Goal: Information Seeking & Learning: Check status

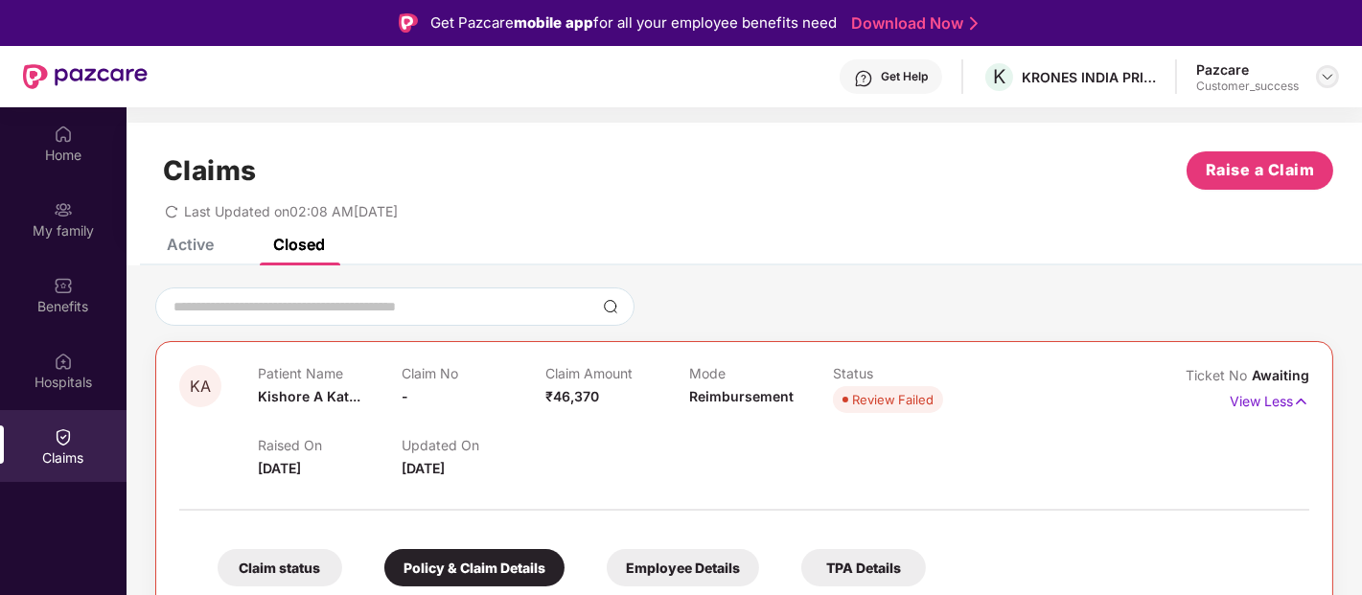
click at [1326, 79] on img at bounding box center [1327, 76] width 15 height 15
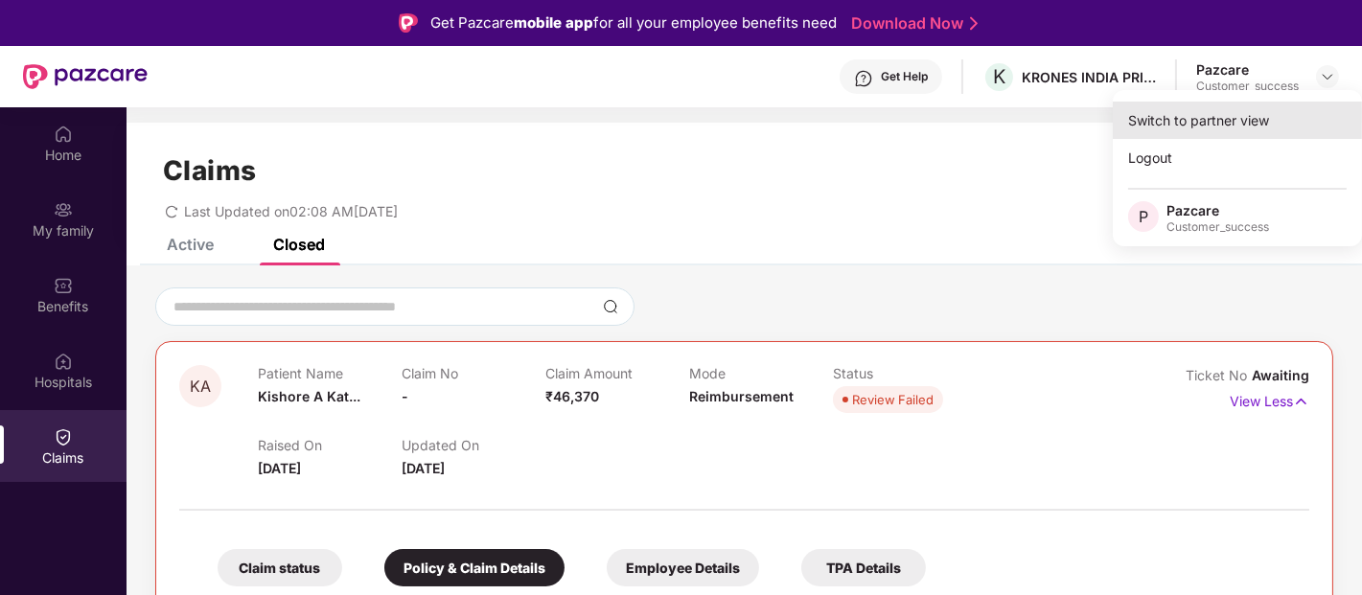
click at [1259, 122] on div "Switch to partner view" at bounding box center [1237, 120] width 249 height 37
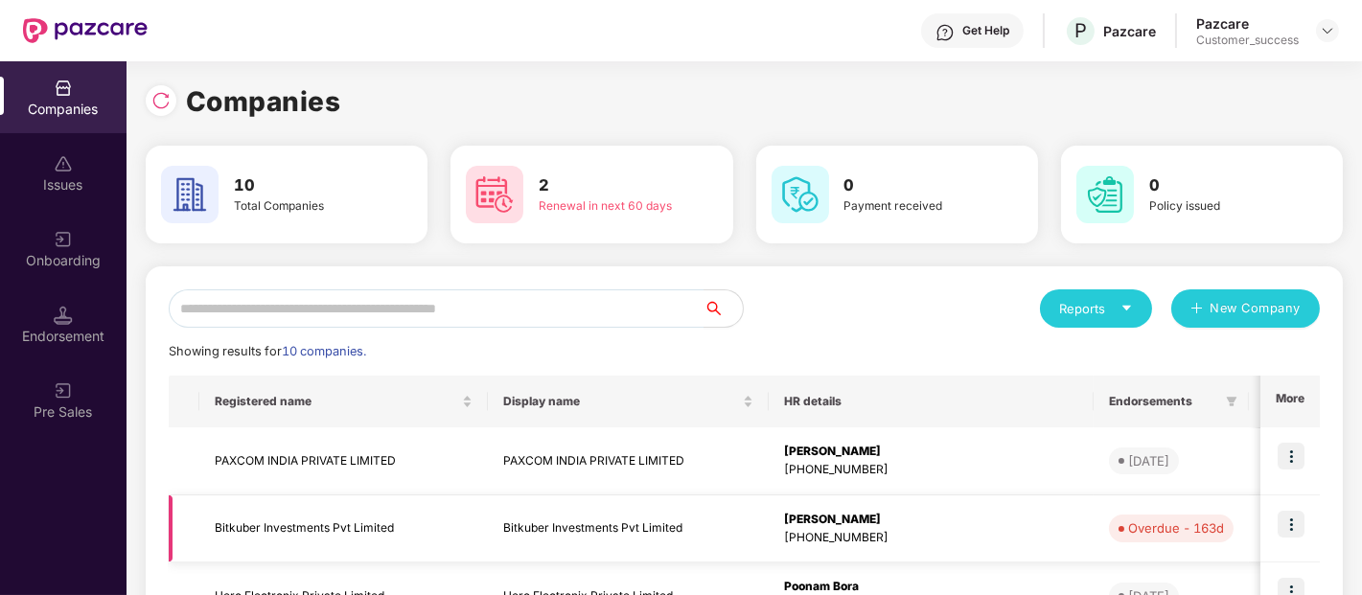
click at [1289, 530] on img at bounding box center [1291, 524] width 27 height 27
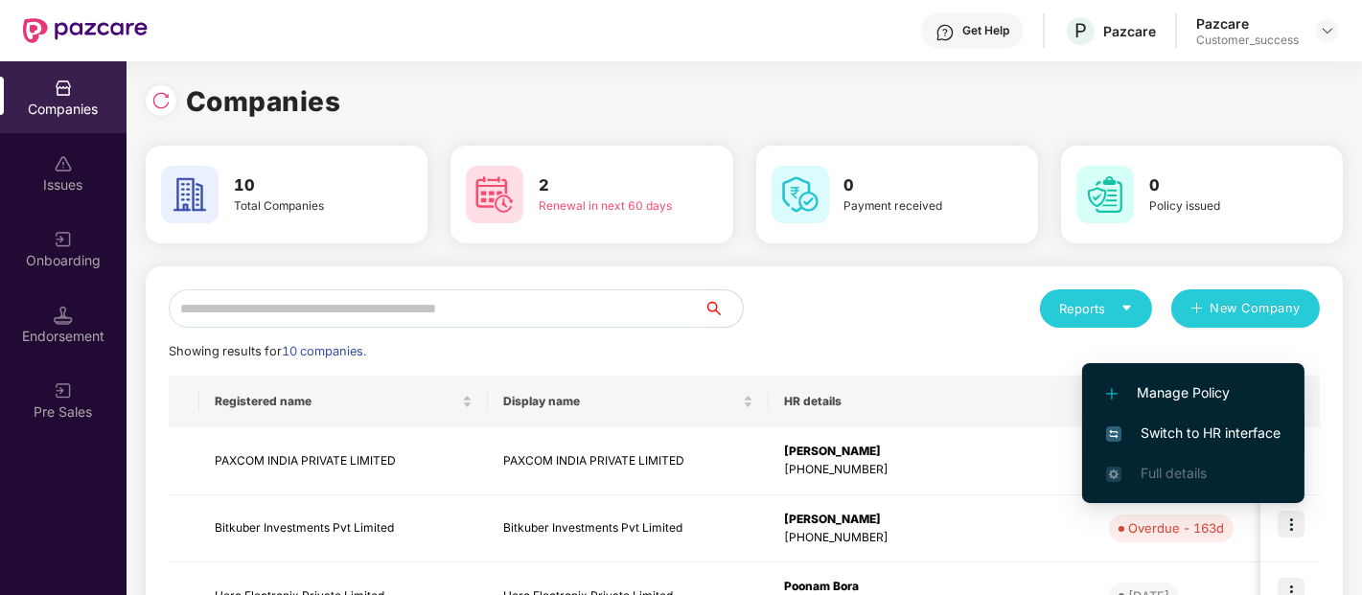
click at [1254, 437] on span "Switch to HR interface" at bounding box center [1193, 433] width 174 height 21
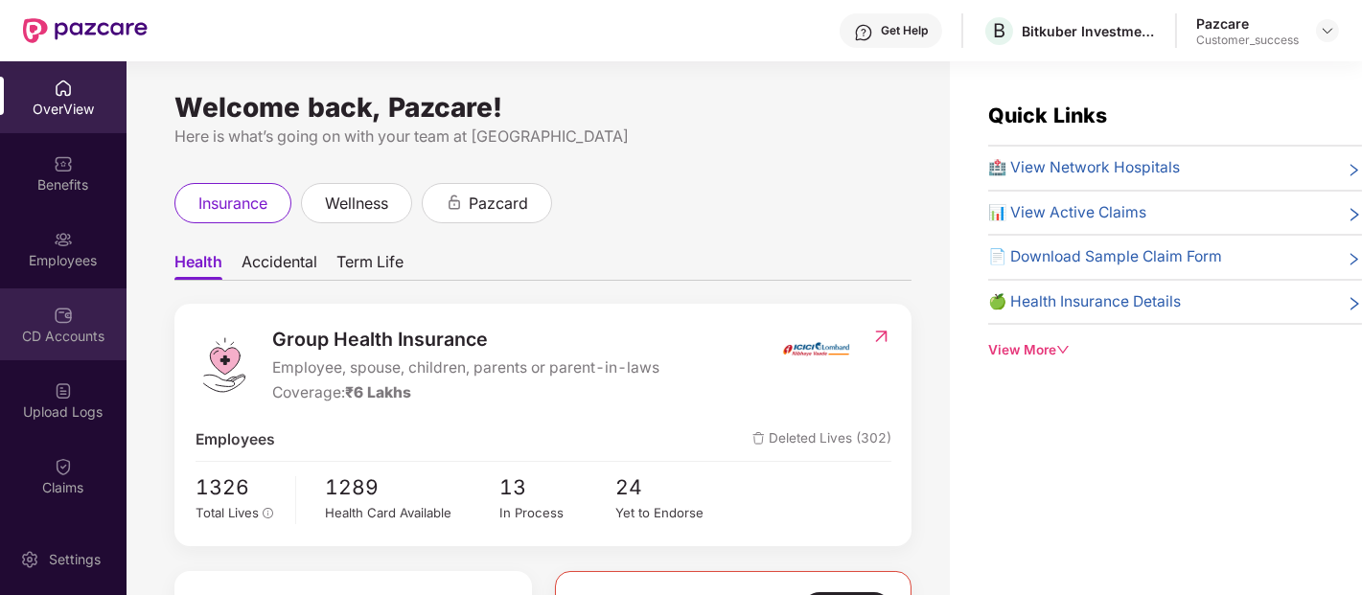
click at [87, 321] on div "CD Accounts" at bounding box center [63, 325] width 127 height 72
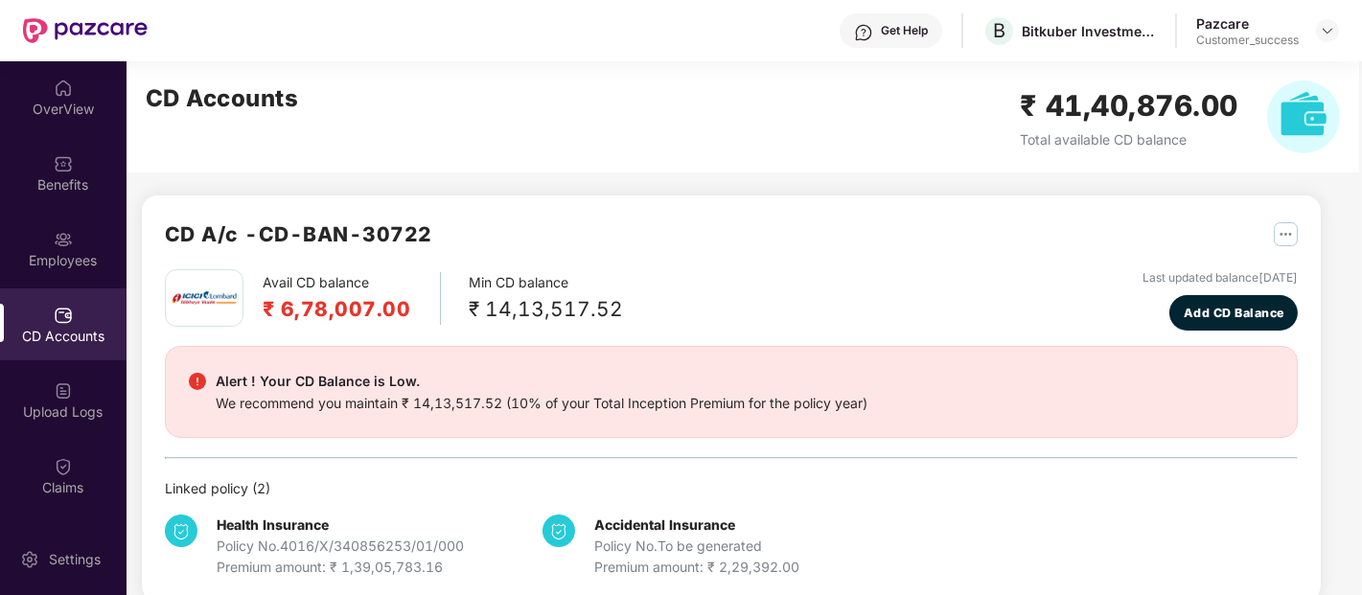
click at [87, 321] on div "CD Accounts" at bounding box center [63, 325] width 127 height 72
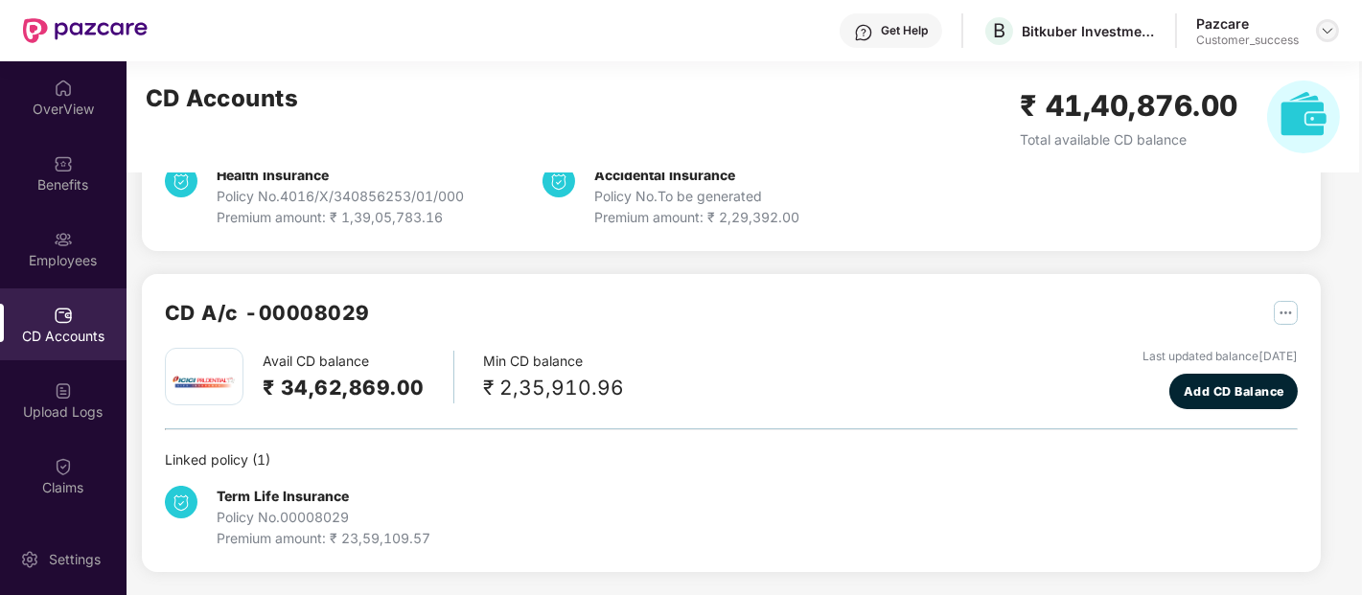
click at [1323, 29] on img at bounding box center [1327, 30] width 15 height 15
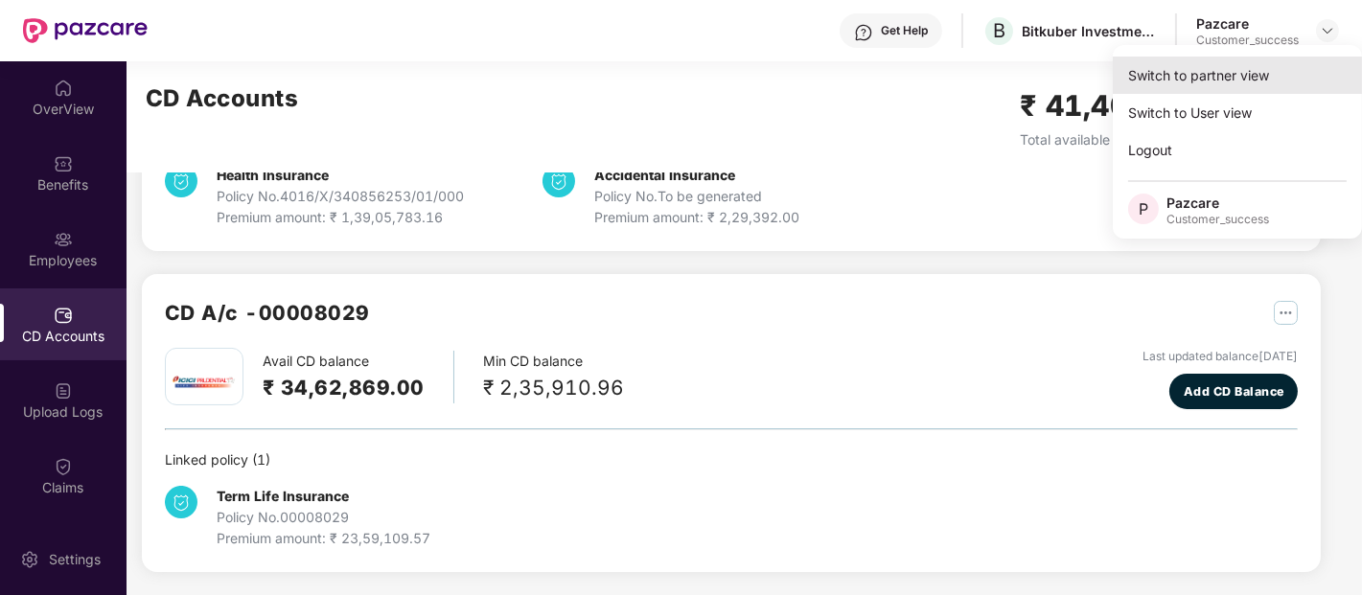
click at [1240, 70] on div "Switch to partner view" at bounding box center [1237, 75] width 249 height 37
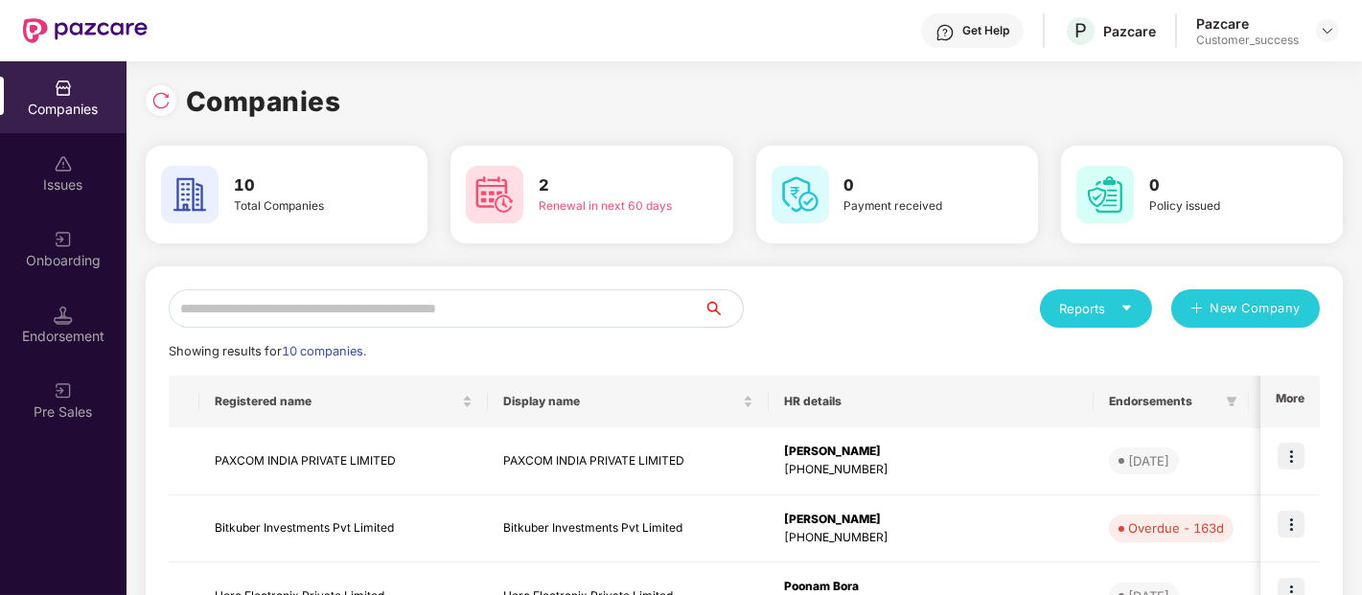
click at [339, 309] on input "text" at bounding box center [437, 309] width 536 height 38
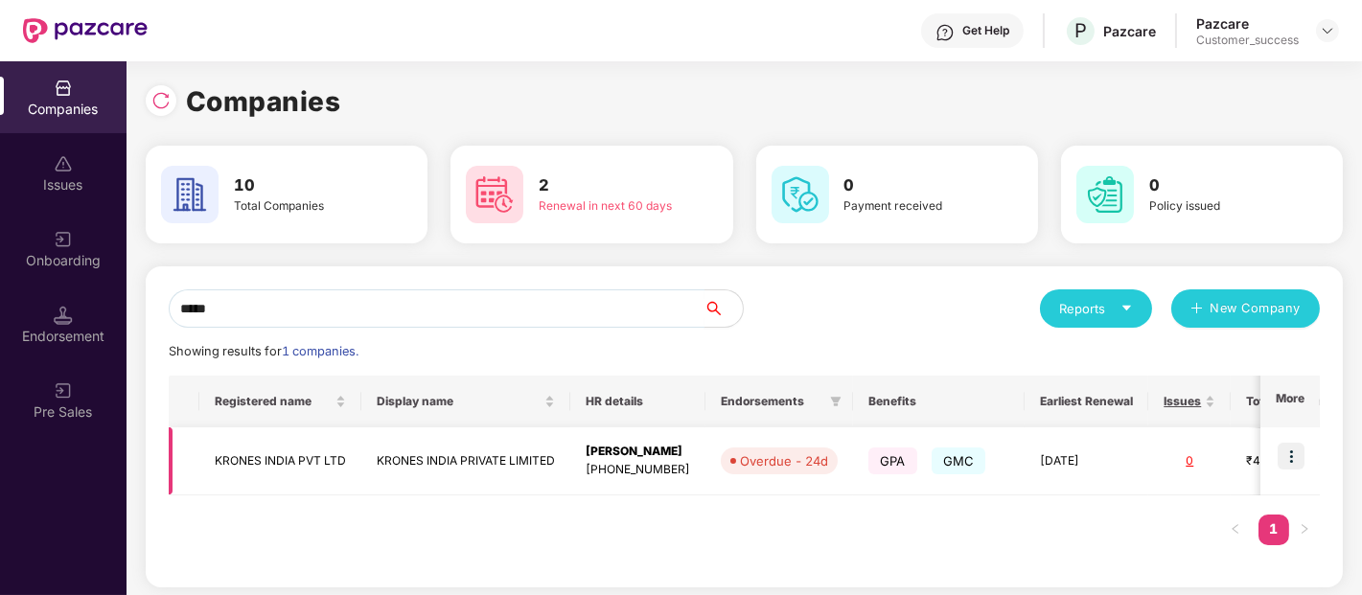
type input "*****"
click at [1299, 463] on img at bounding box center [1291, 456] width 27 height 27
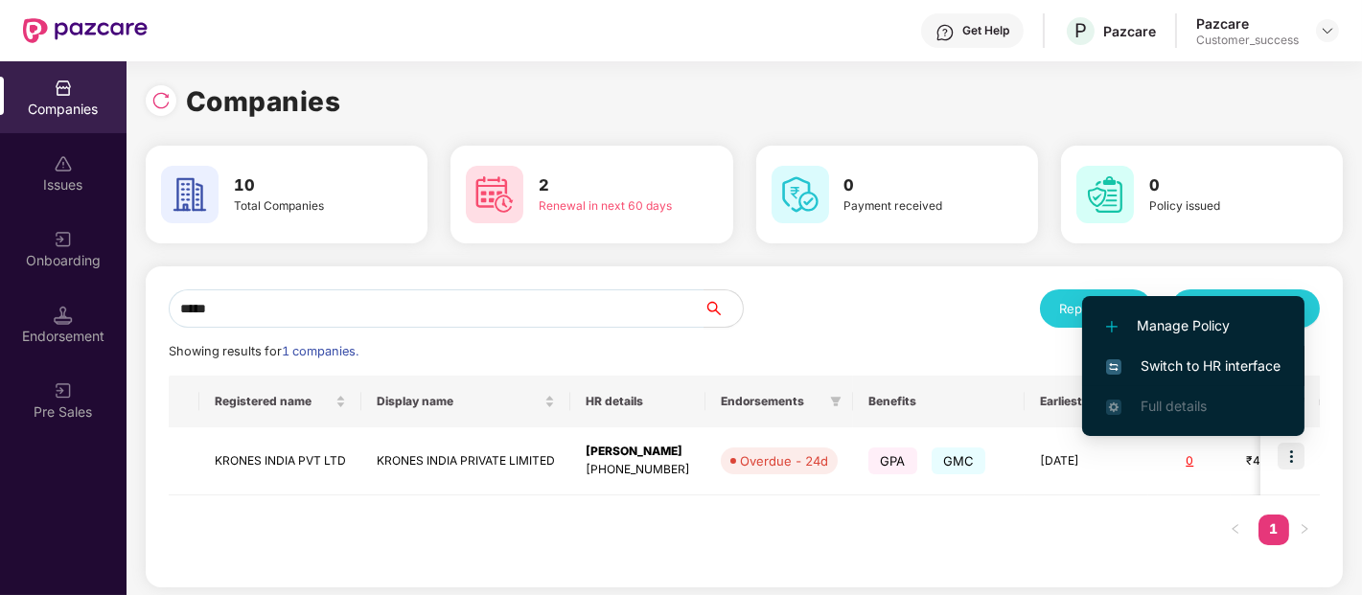
click at [1157, 357] on span "Switch to HR interface" at bounding box center [1193, 366] width 174 height 21
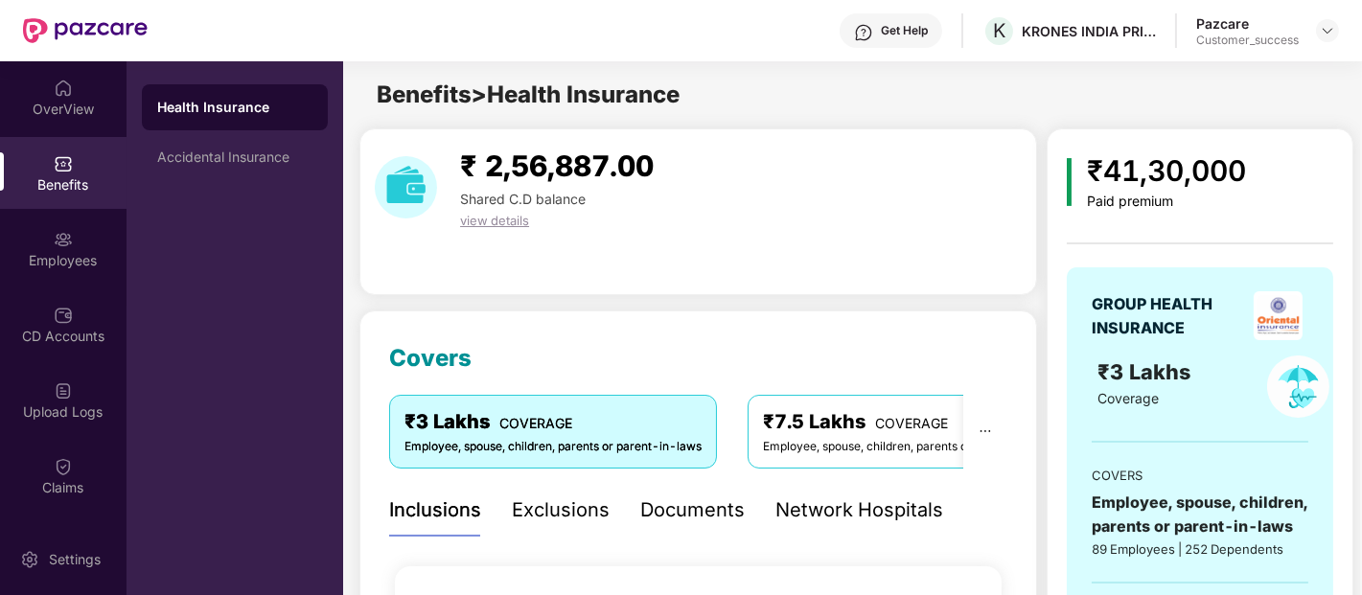
click at [547, 510] on div "Exclusions" at bounding box center [561, 511] width 98 height 30
click at [465, 496] on div "Inclusions" at bounding box center [435, 511] width 92 height 30
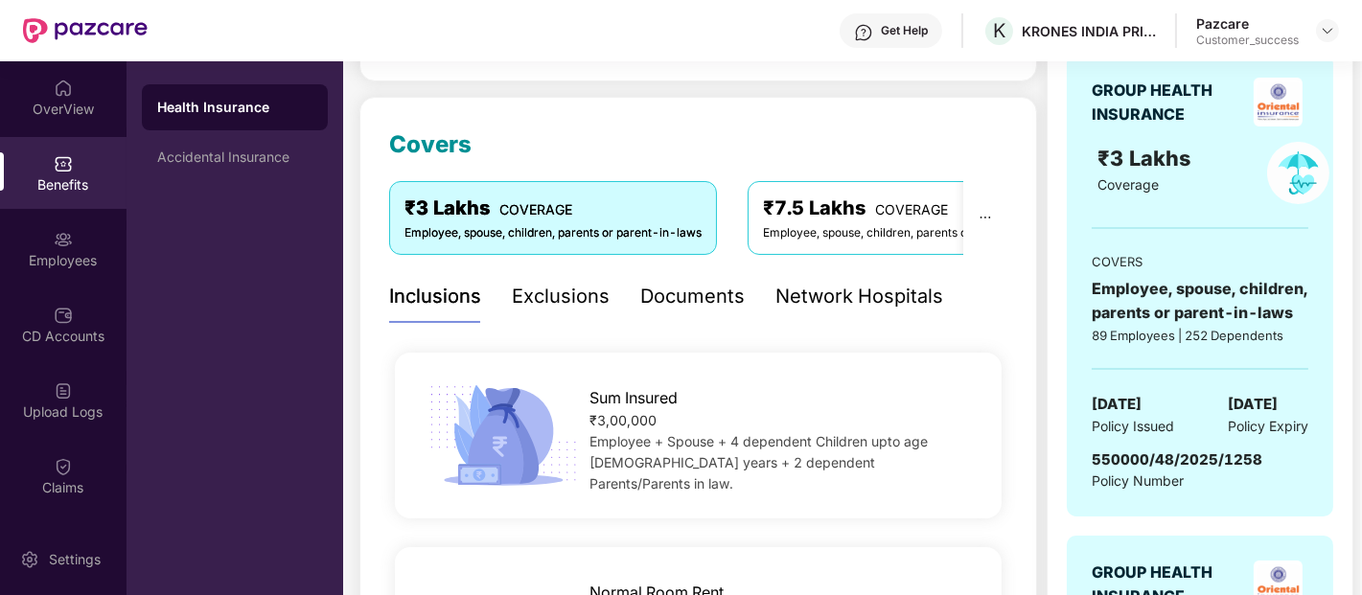
scroll to position [213, 0]
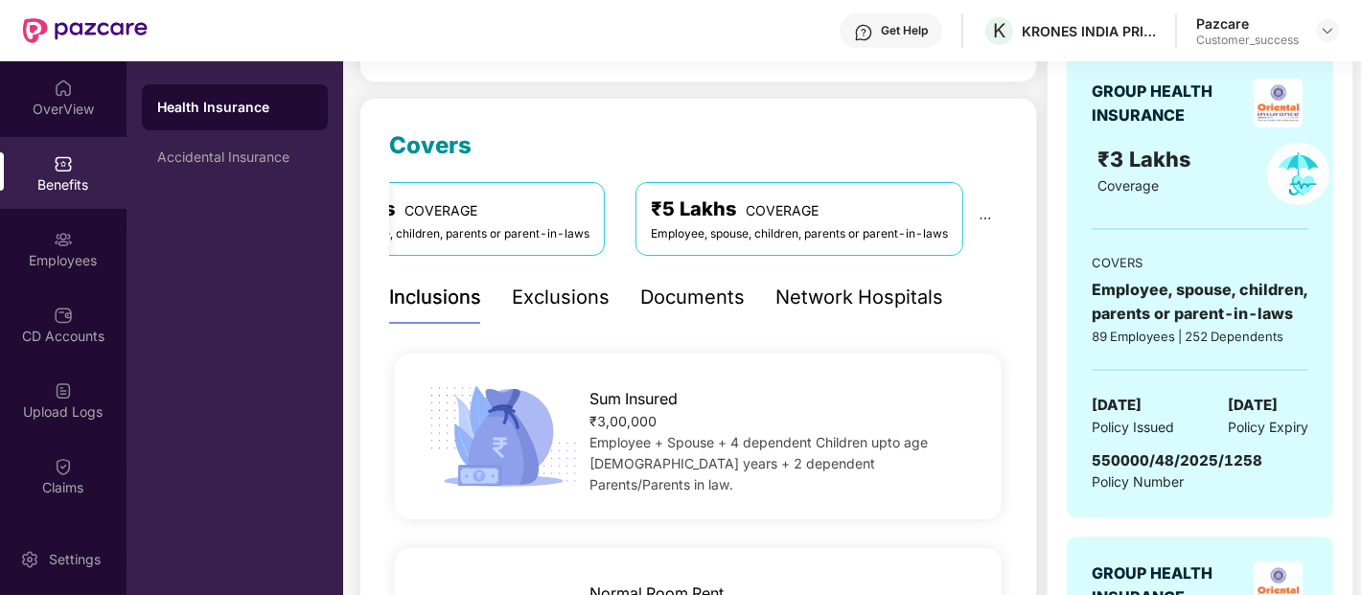
click at [824, 228] on div "Employee, spouse, children, parents or parent-in-laws" at bounding box center [799, 234] width 297 height 18
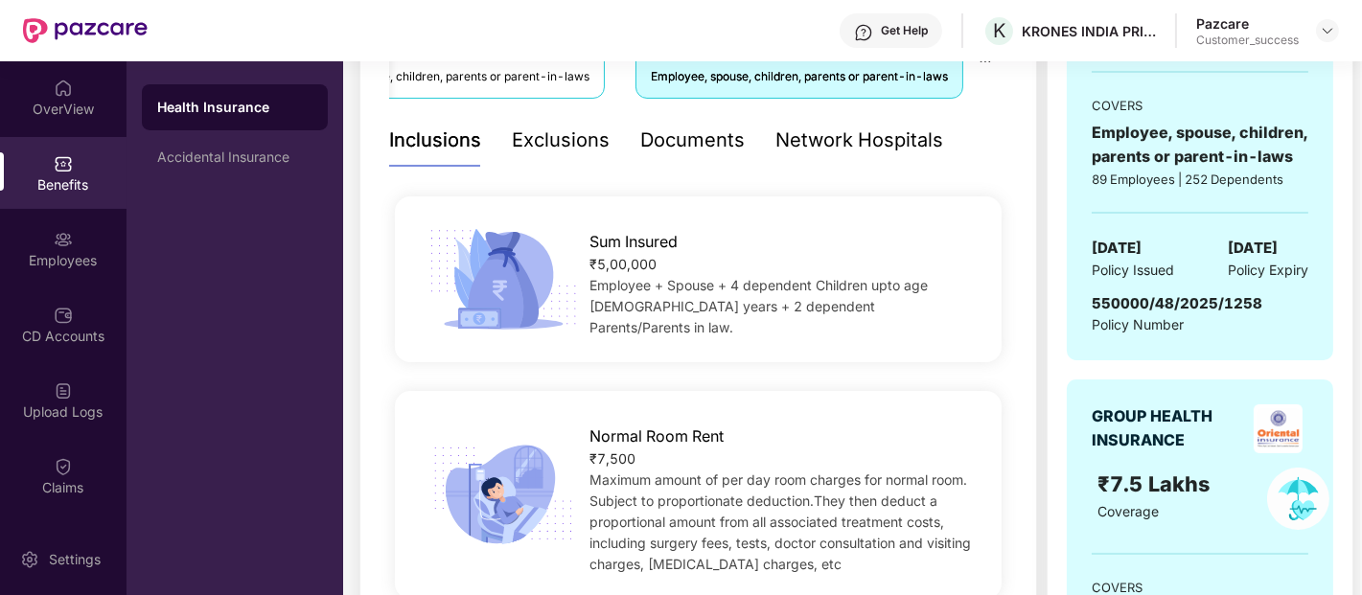
scroll to position [244, 0]
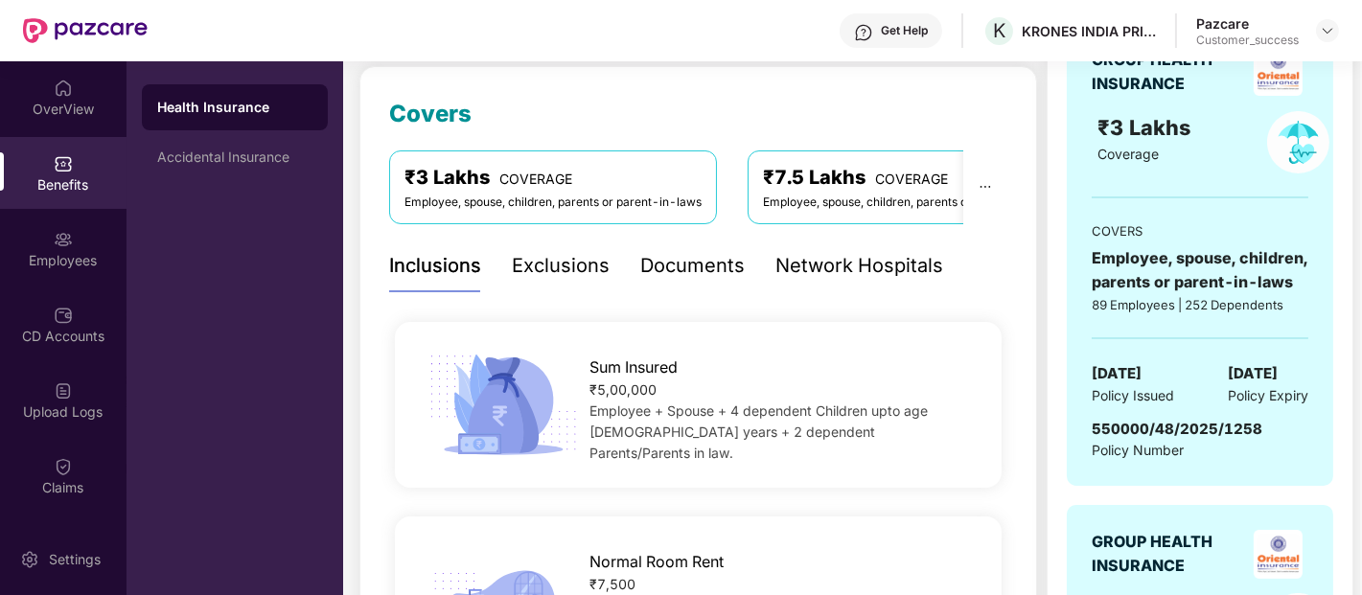
click at [428, 182] on div "₹3 Lakhs COVERAGE" at bounding box center [553, 178] width 297 height 30
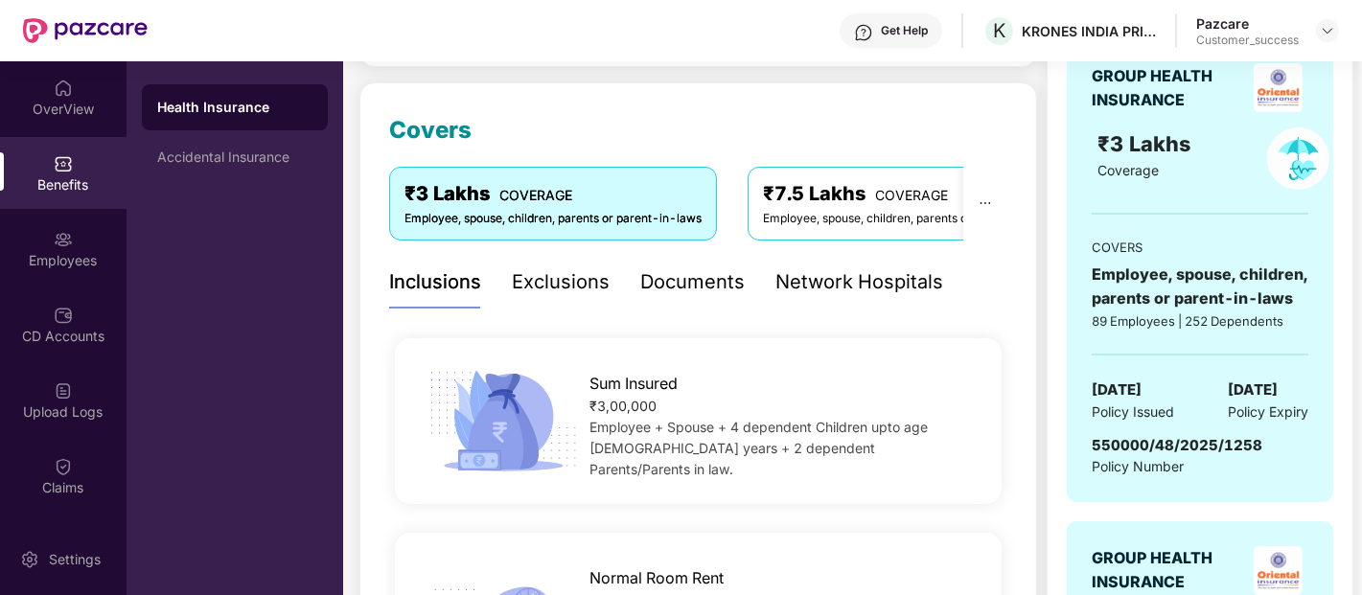
scroll to position [227, 0]
click at [552, 288] on div "Exclusions" at bounding box center [561, 283] width 98 height 30
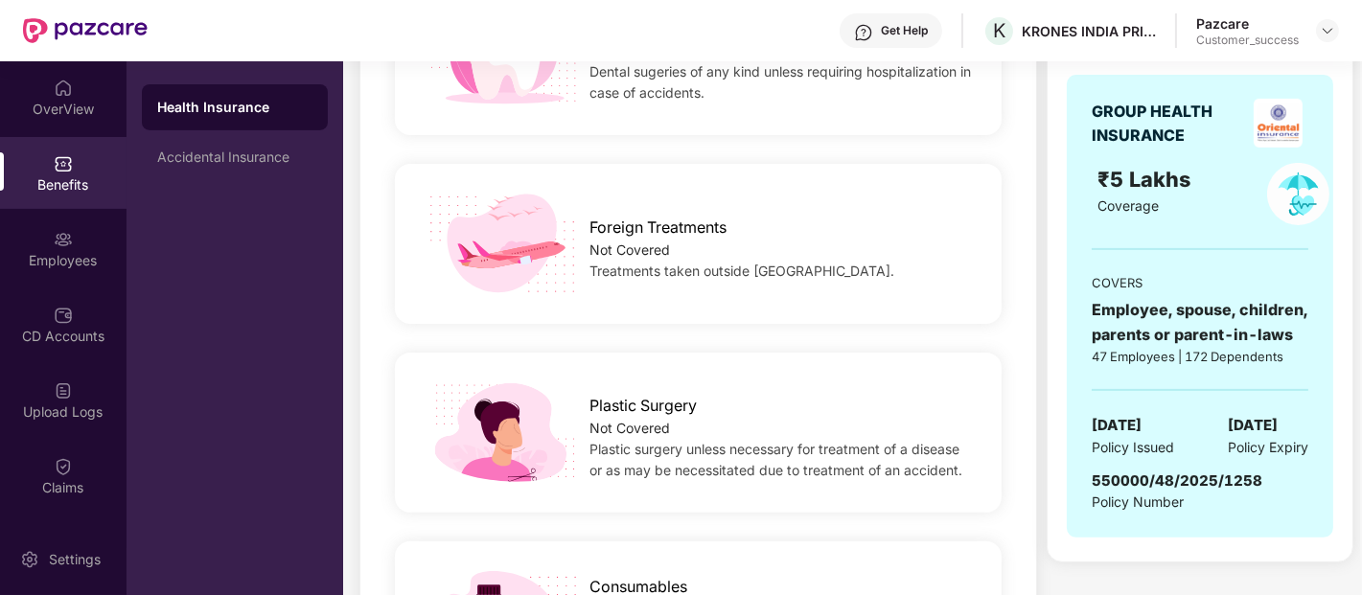
scroll to position [1147, 0]
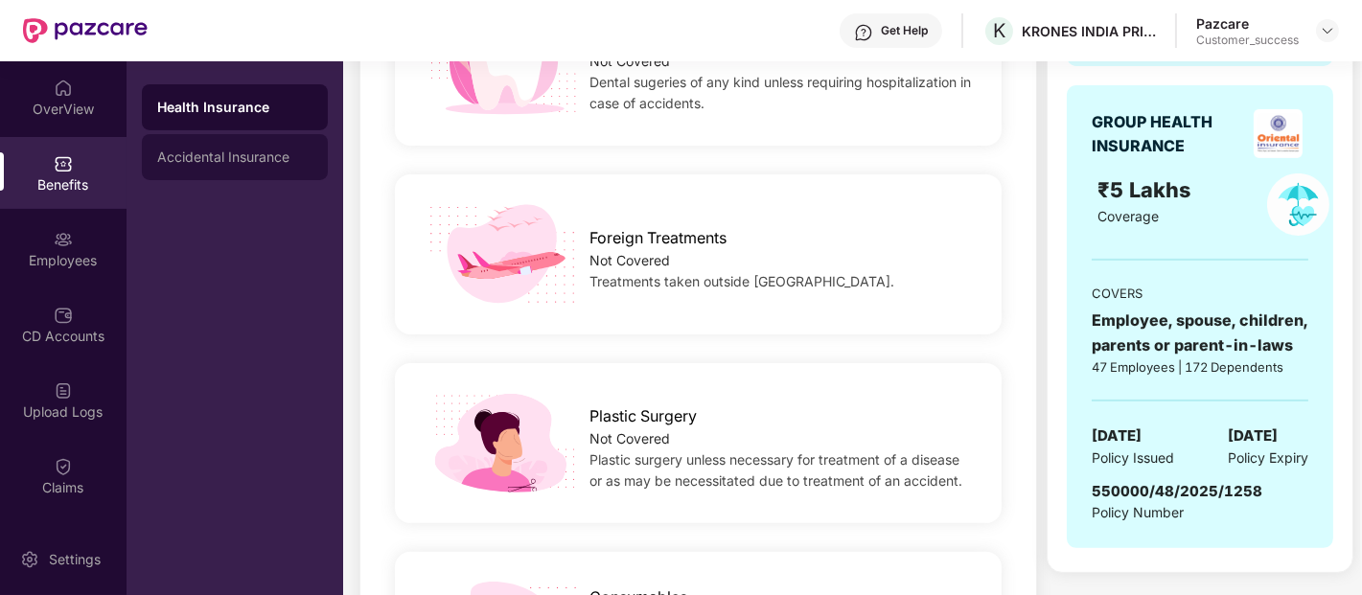
click at [243, 145] on div "Accidental Insurance" at bounding box center [235, 157] width 186 height 46
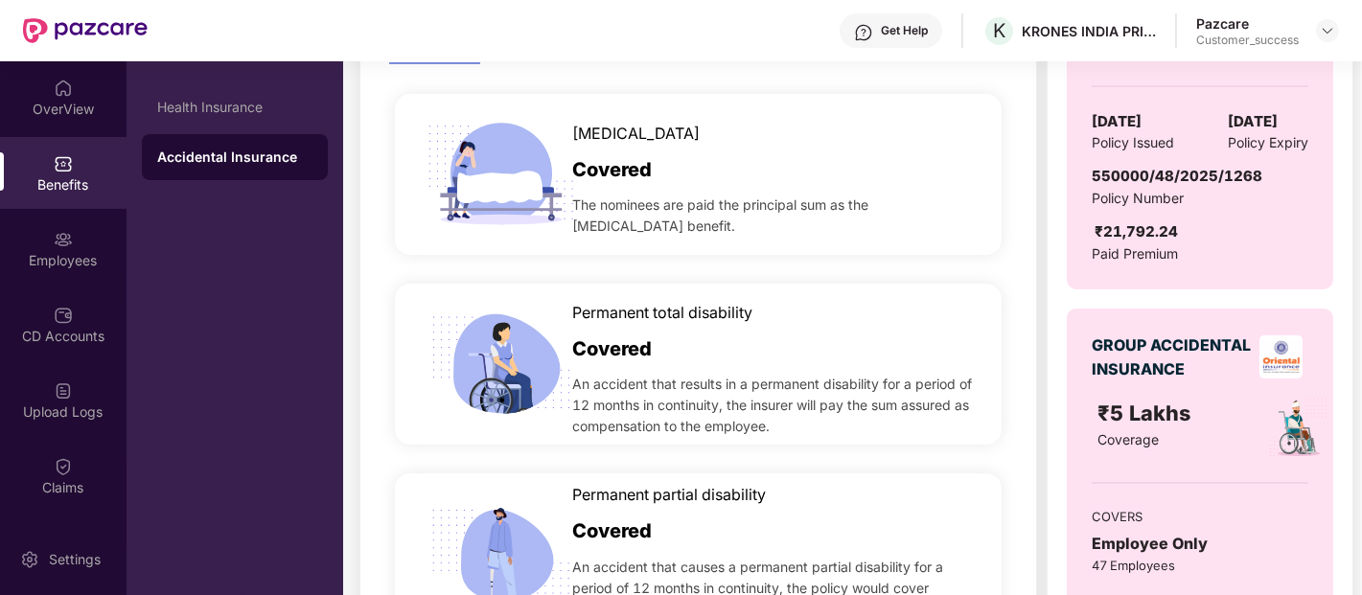
scroll to position [474, 0]
click at [1134, 120] on span "30 Mar 2025" at bounding box center [1117, 120] width 50 height 23
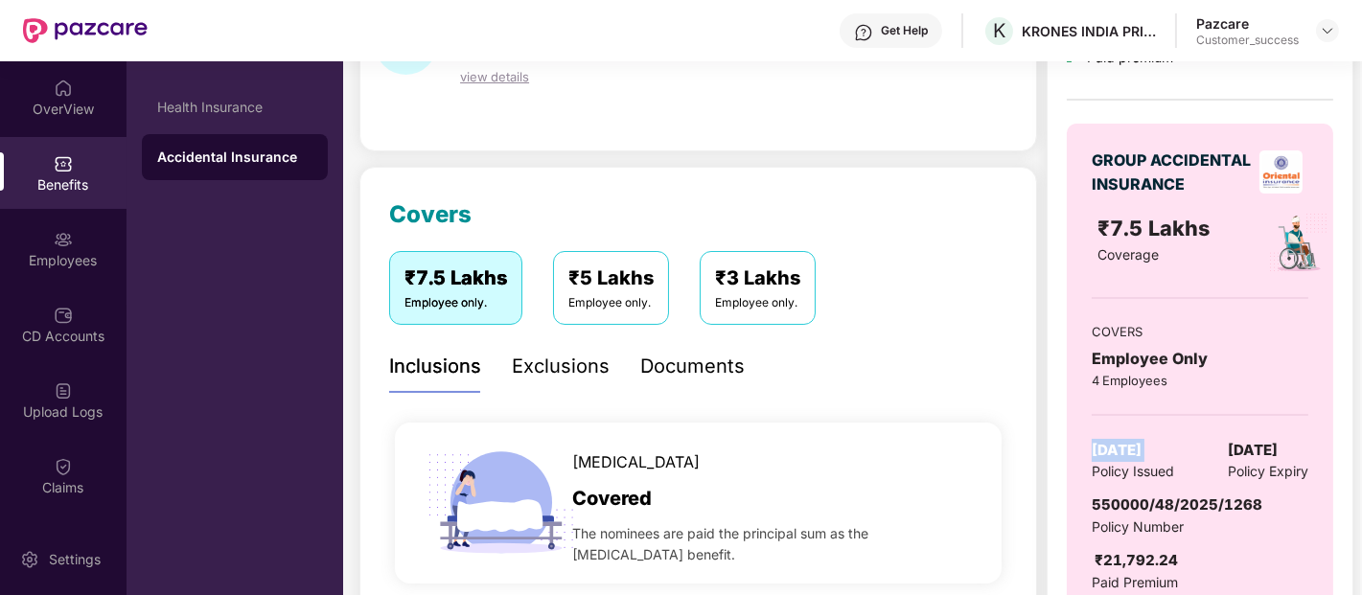
scroll to position [142, 0]
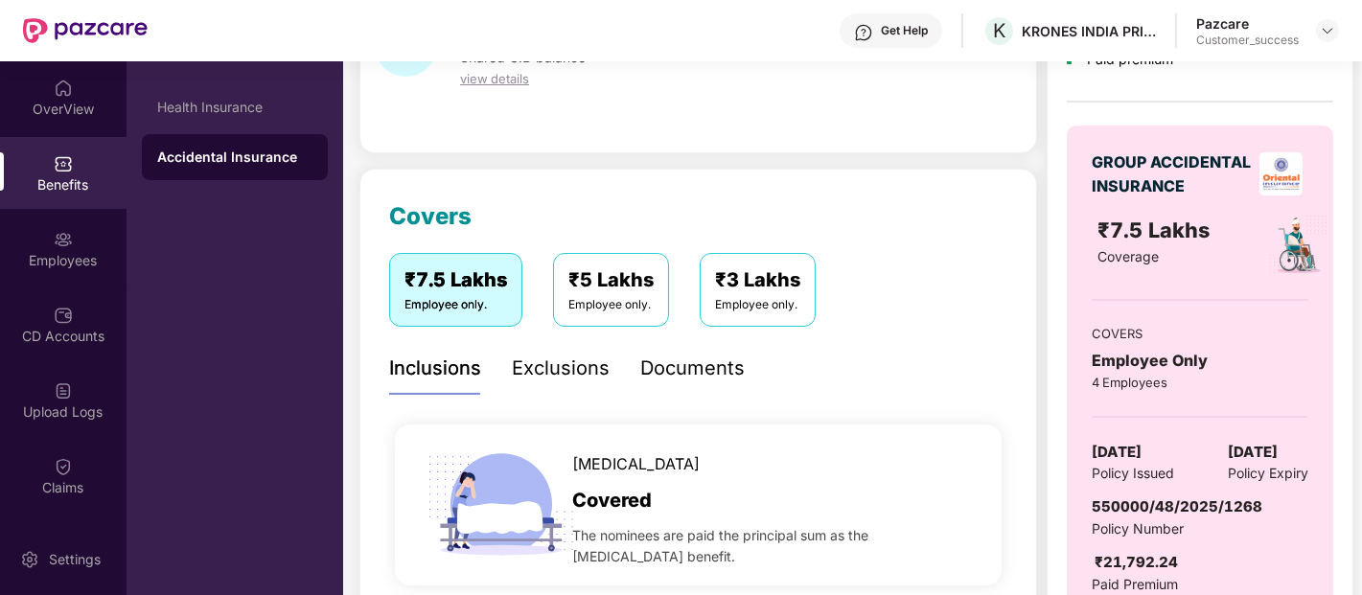
click at [591, 356] on div "Exclusions" at bounding box center [561, 369] width 98 height 30
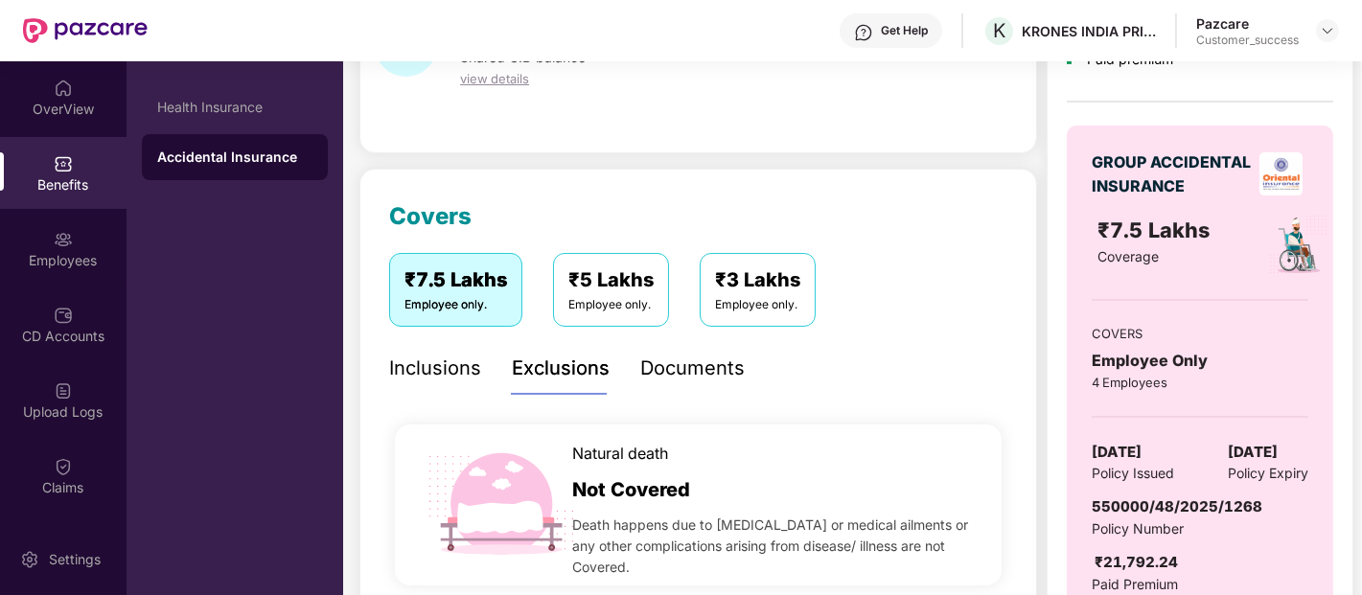
click at [675, 360] on div "Documents" at bounding box center [692, 369] width 104 height 30
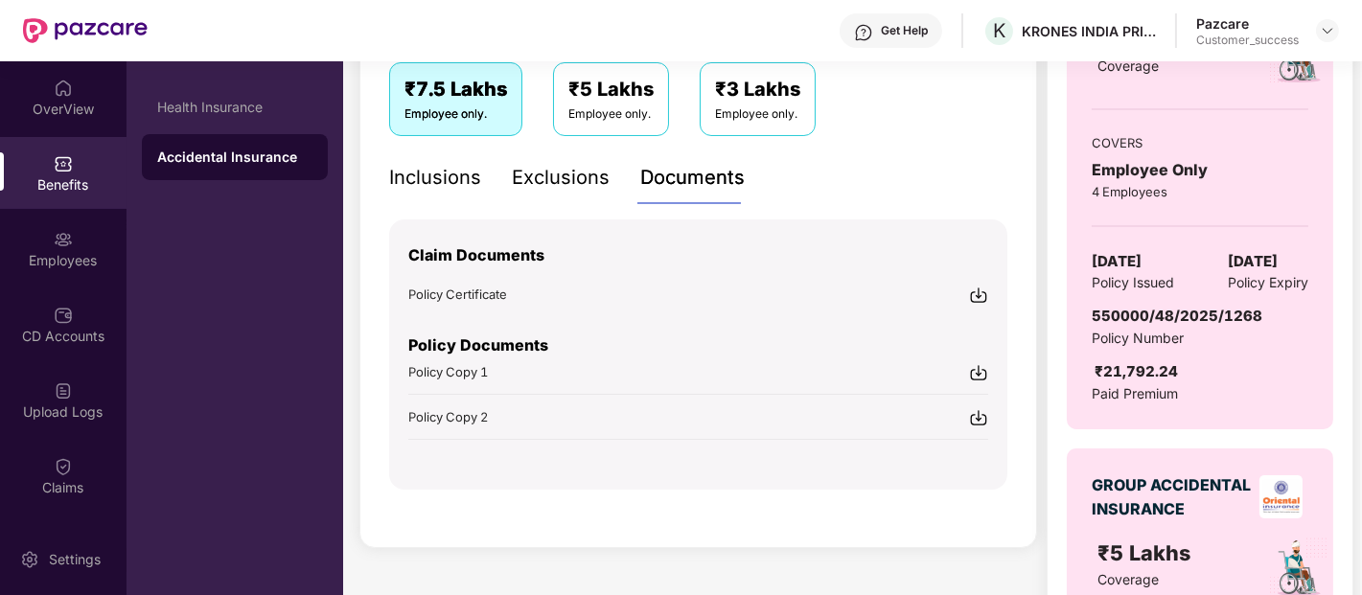
scroll to position [313, 0]
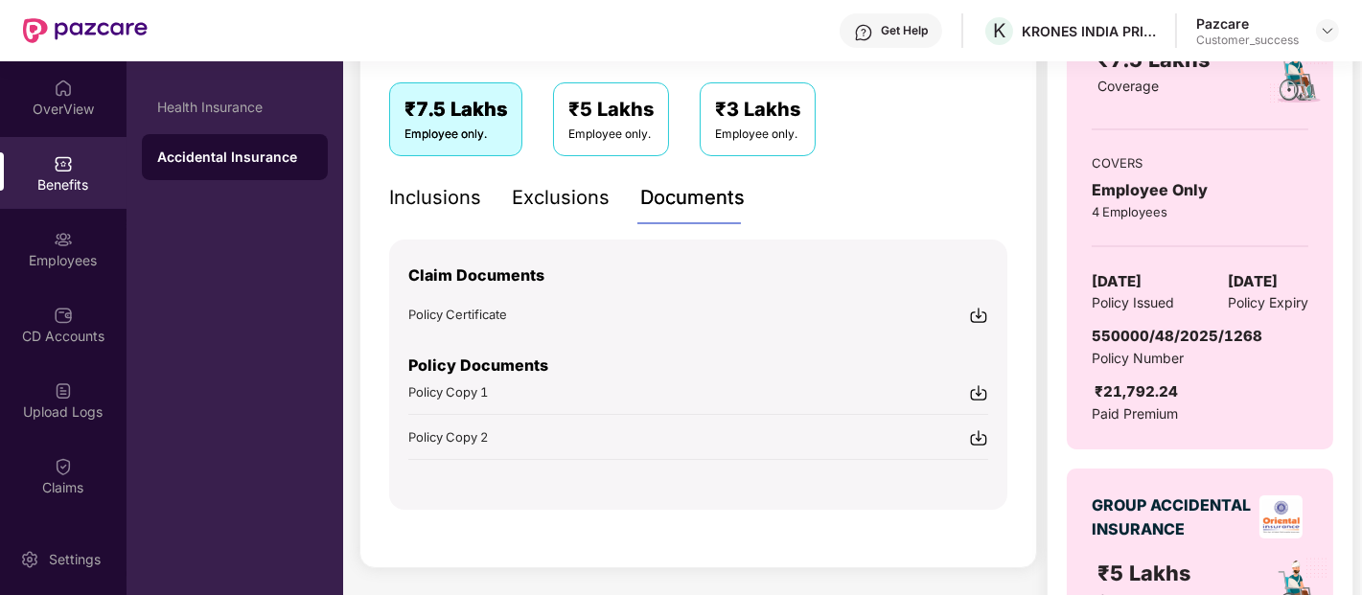
click at [755, 395] on div "Policy Copy 1" at bounding box center [698, 392] width 580 height 20
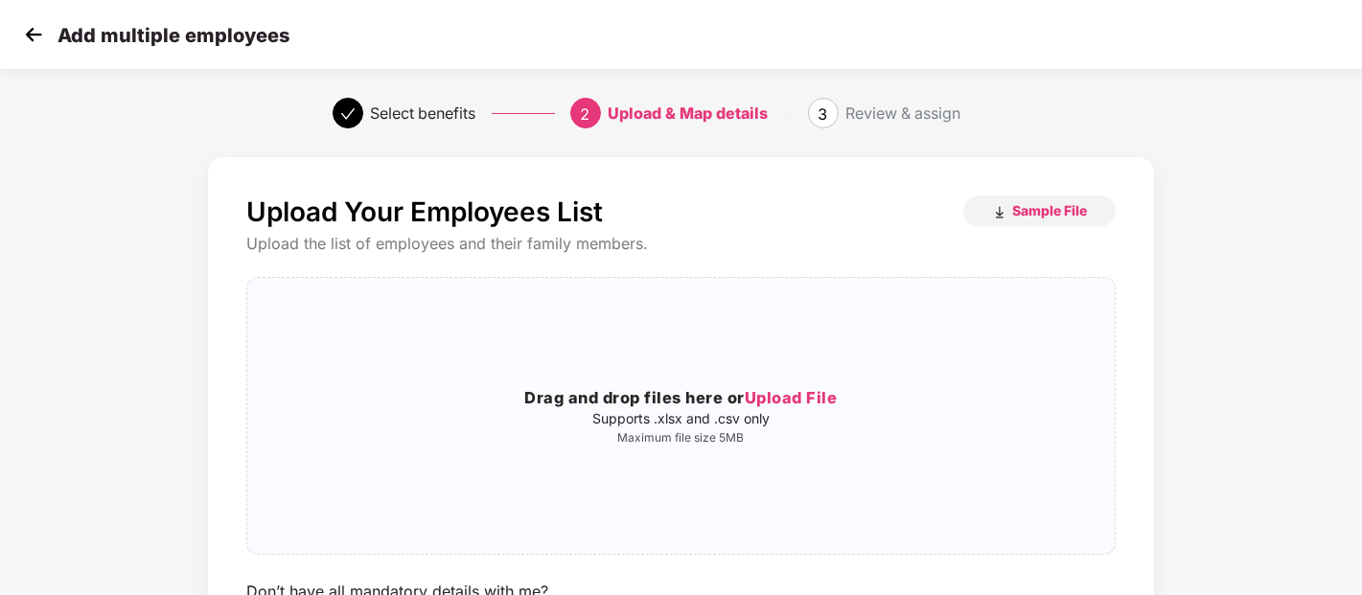
click at [25, 17] on div "Add multiple employees" at bounding box center [681, 34] width 1362 height 69
click at [36, 35] on img at bounding box center [33, 34] width 29 height 29
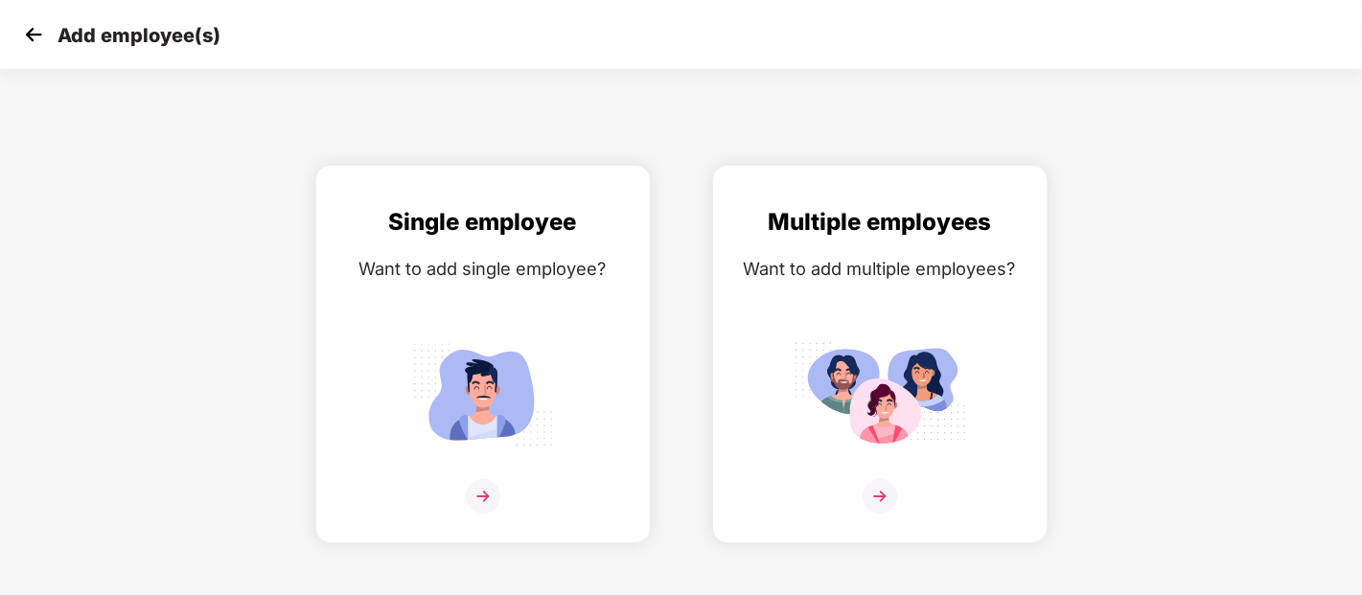
click at [36, 35] on img at bounding box center [33, 34] width 29 height 29
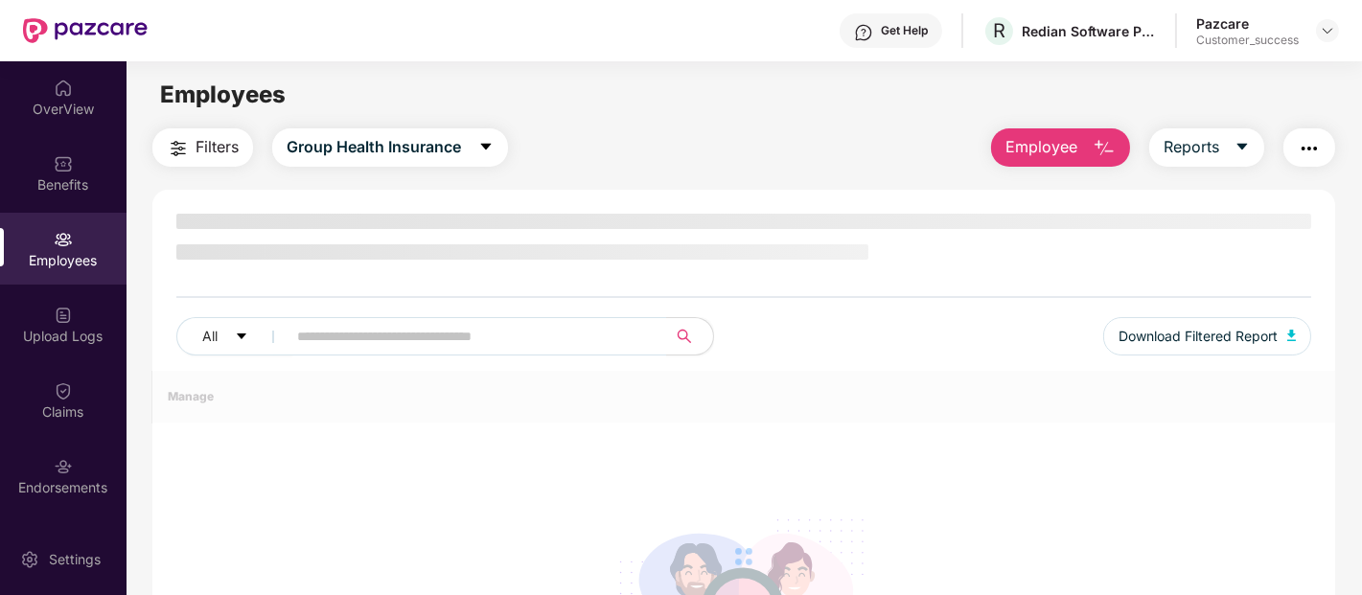
click at [36, 35] on img at bounding box center [85, 30] width 125 height 25
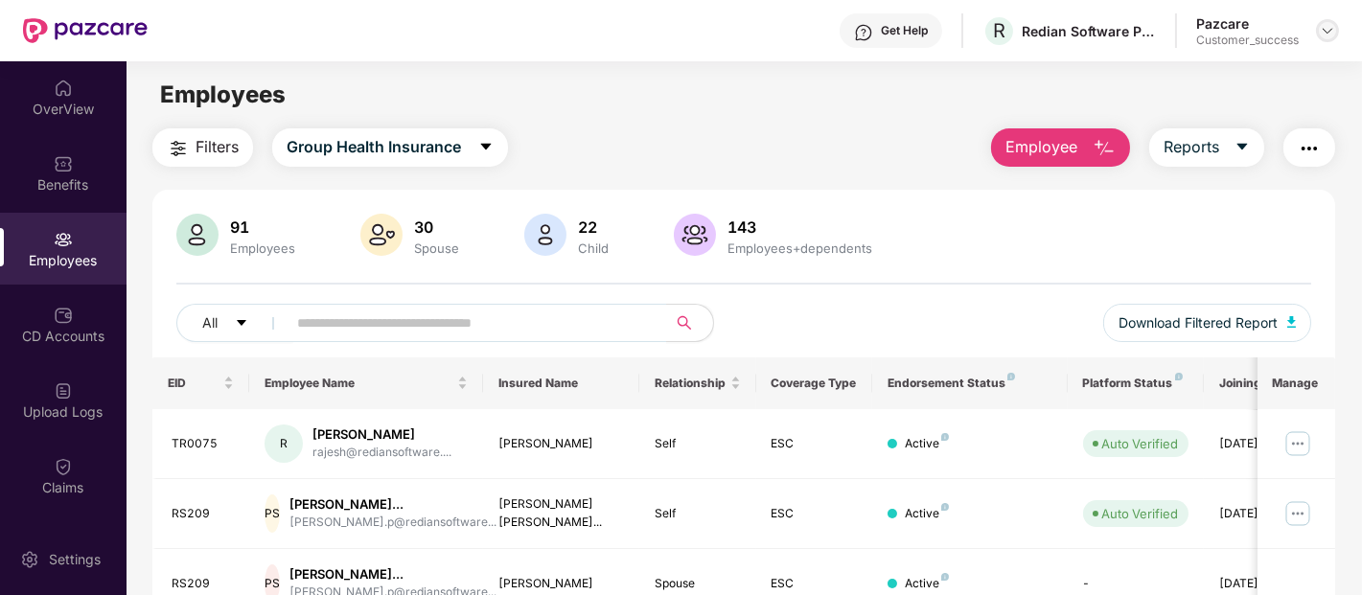
click at [1324, 20] on div at bounding box center [1327, 30] width 23 height 23
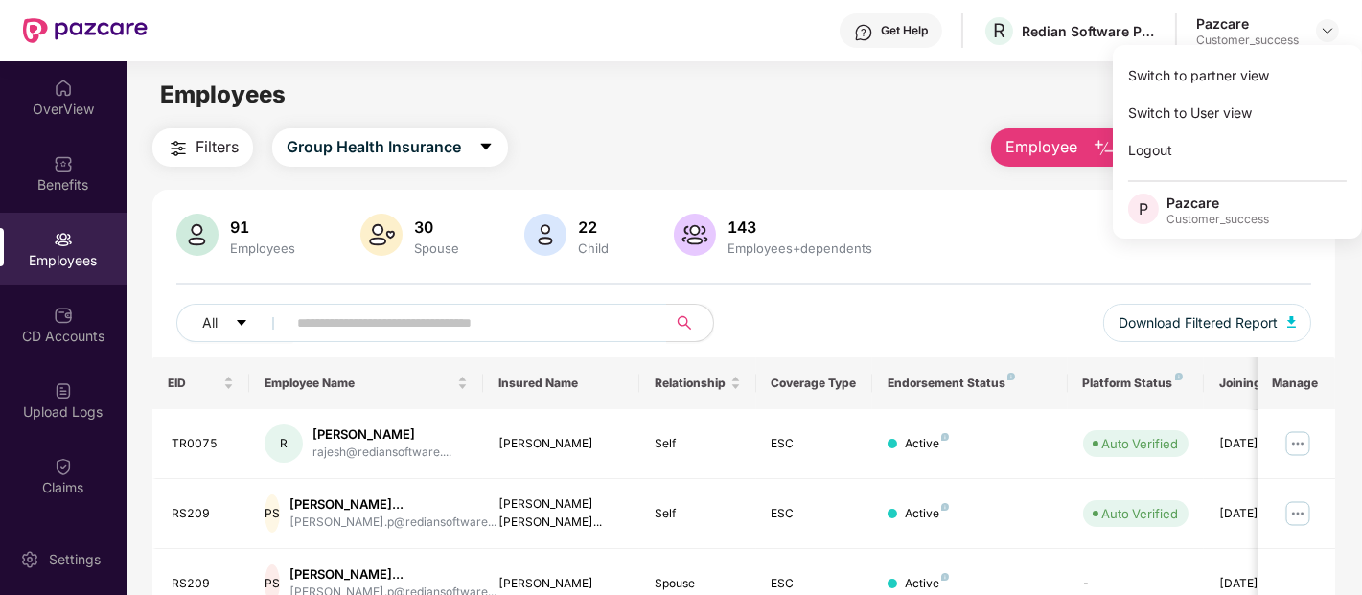
click at [815, 311] on div "All Download Filtered Report" at bounding box center [743, 331] width 1135 height 54
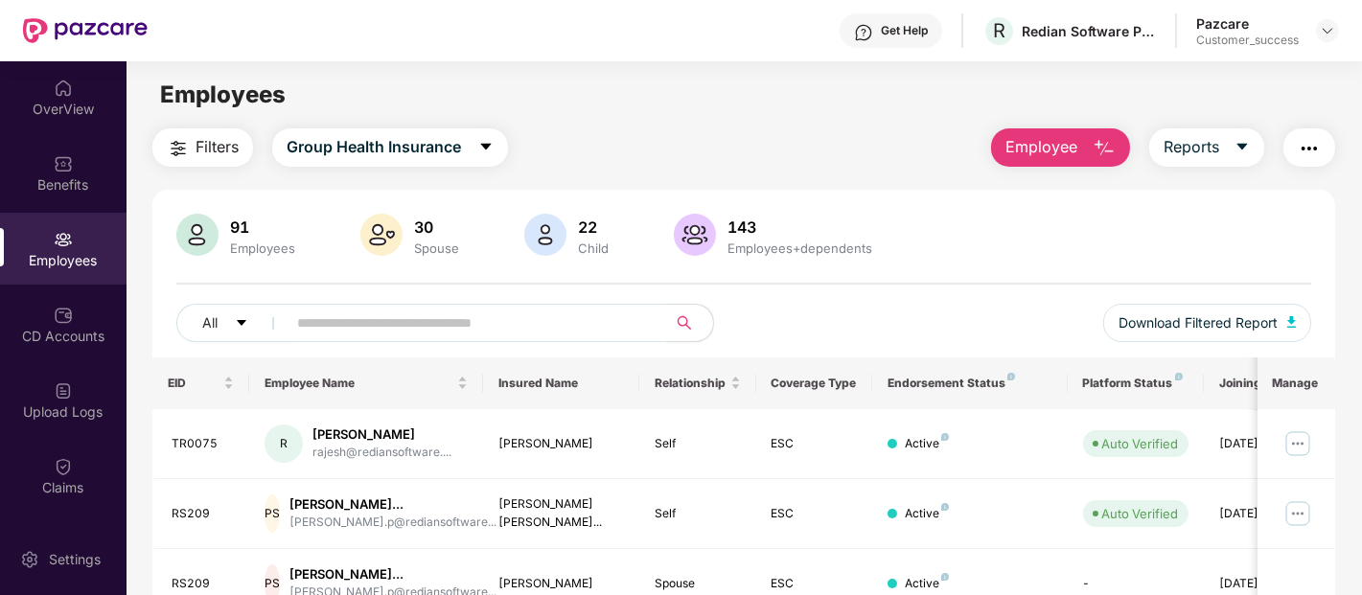
click at [853, 329] on div "All Download Filtered Report" at bounding box center [743, 331] width 1135 height 54
click at [1222, 266] on div "91 Employees 30 Spouse 22 Child [DEMOGRAPHIC_DATA] Employees+dependents All Dow…" at bounding box center [743, 286] width 1183 height 144
click at [1241, 261] on div "91 Employees 30 Spouse 22 Child [DEMOGRAPHIC_DATA] Employees+dependents All Dow…" at bounding box center [743, 286] width 1183 height 144
click at [1328, 30] on img at bounding box center [1327, 30] width 15 height 15
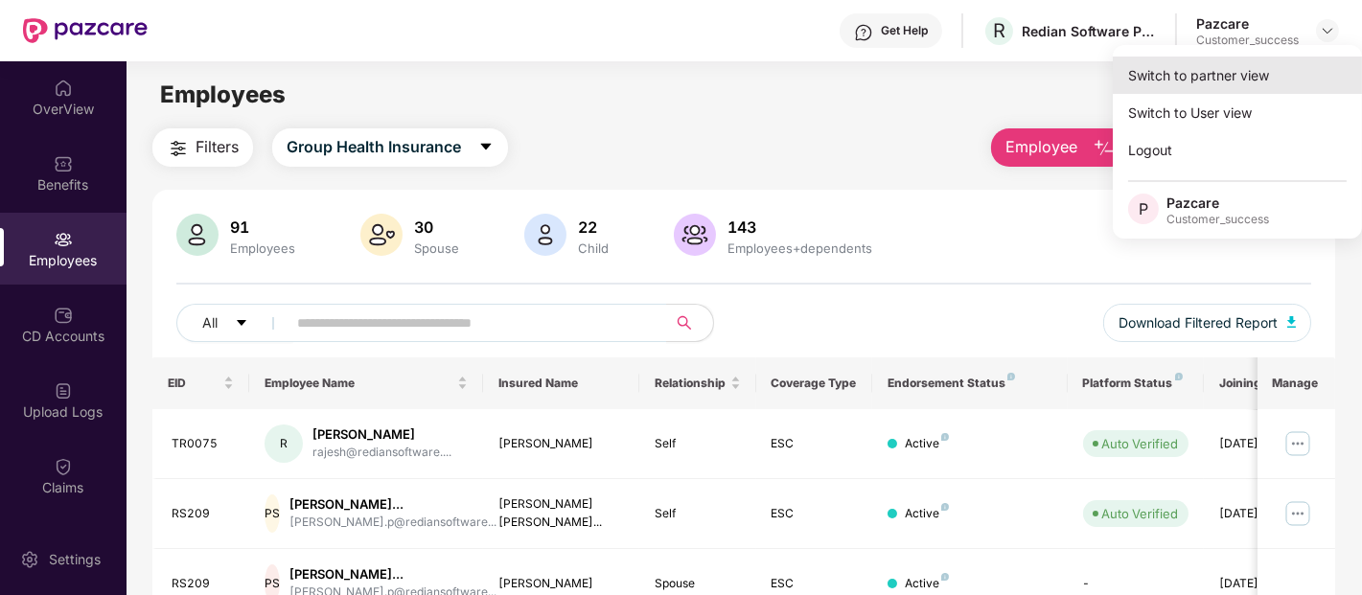
click at [1270, 73] on div "Switch to partner view" at bounding box center [1237, 75] width 249 height 37
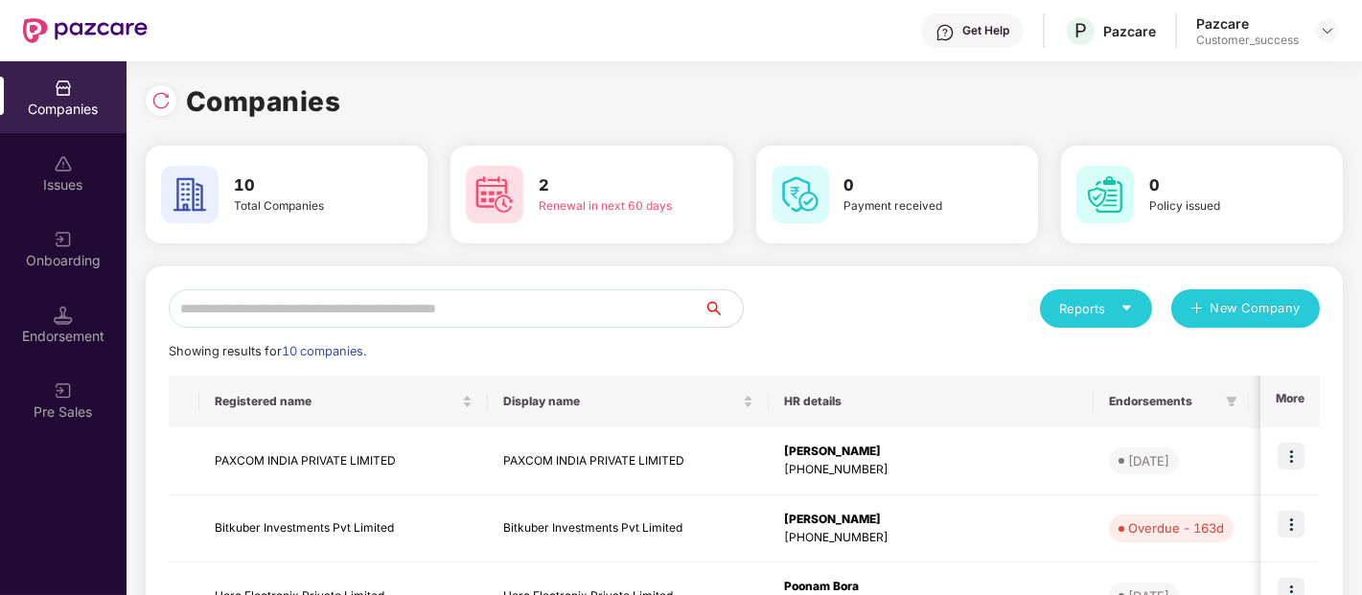
click at [623, 295] on input "text" at bounding box center [437, 309] width 536 height 38
paste input "*****"
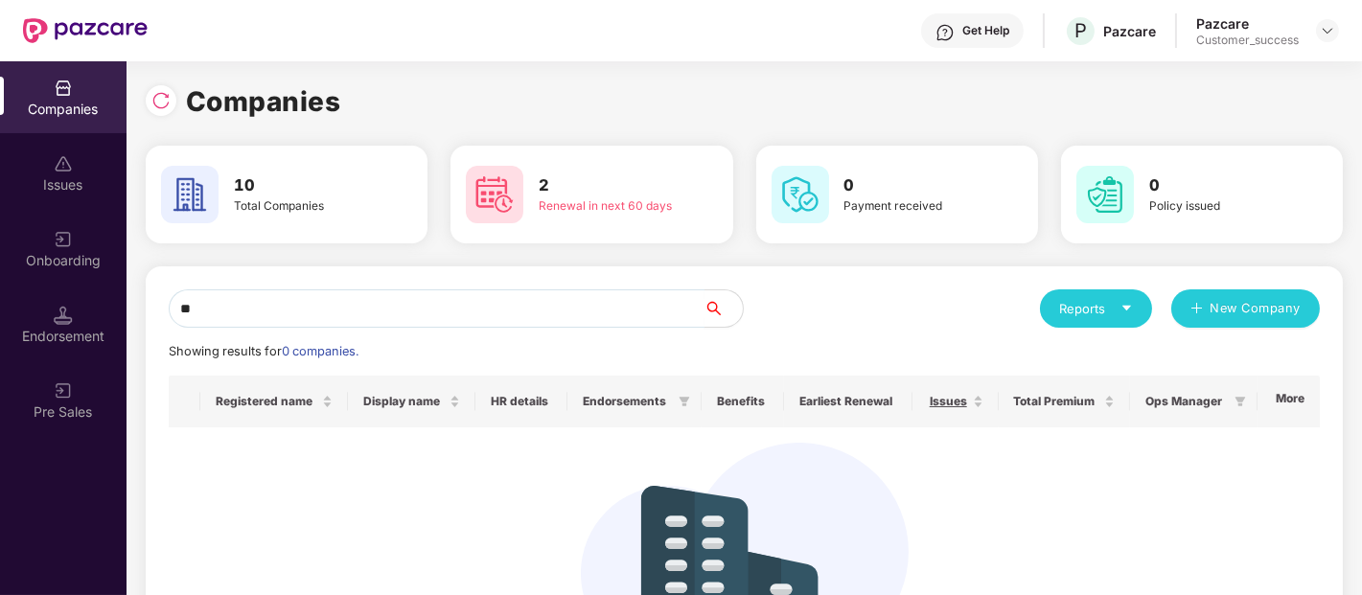
type input "*"
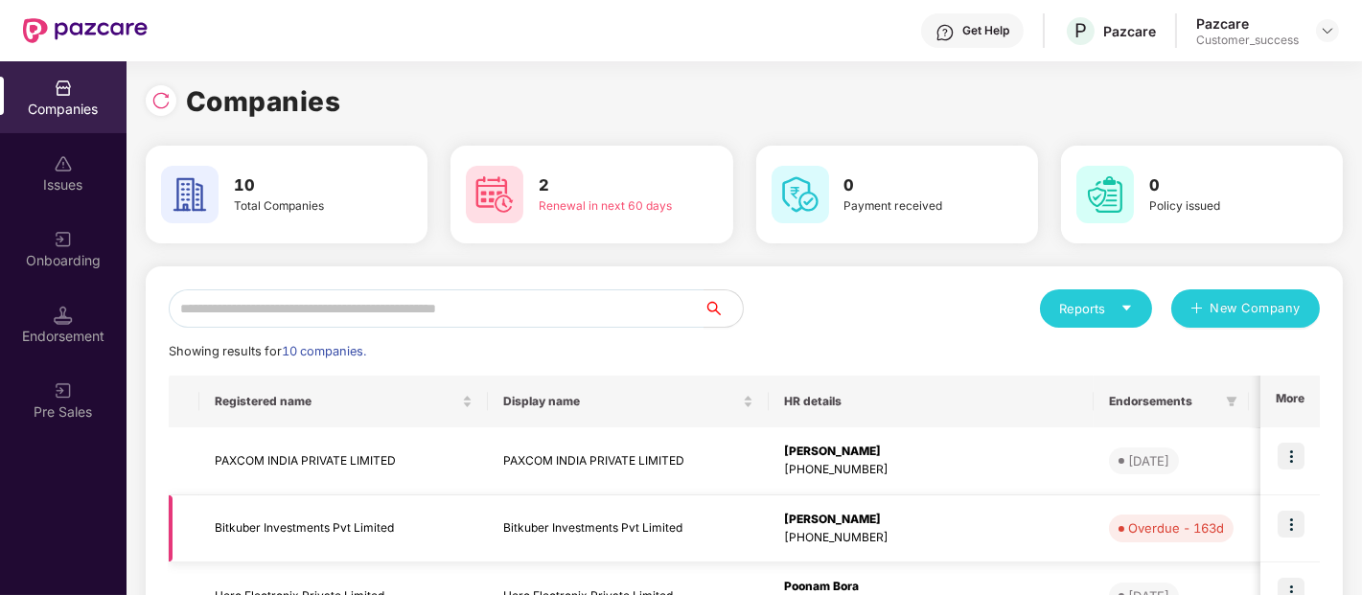
click at [1286, 528] on img at bounding box center [1291, 524] width 27 height 27
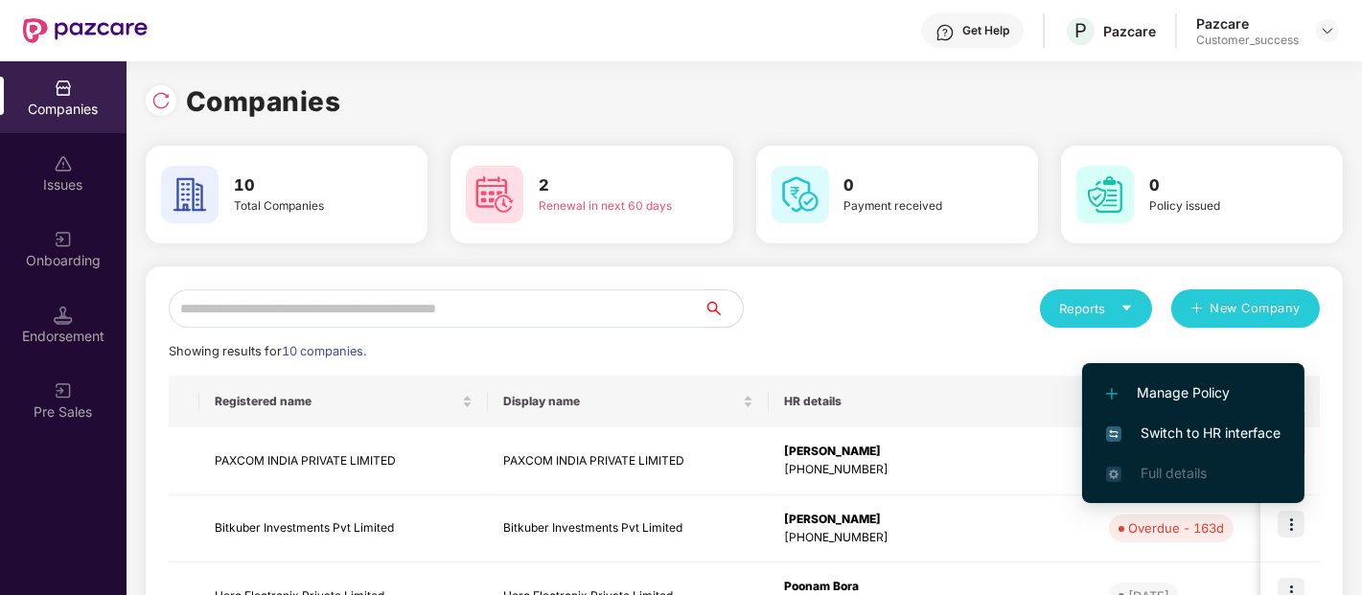
click at [1212, 432] on span "Switch to HR interface" at bounding box center [1193, 433] width 174 height 21
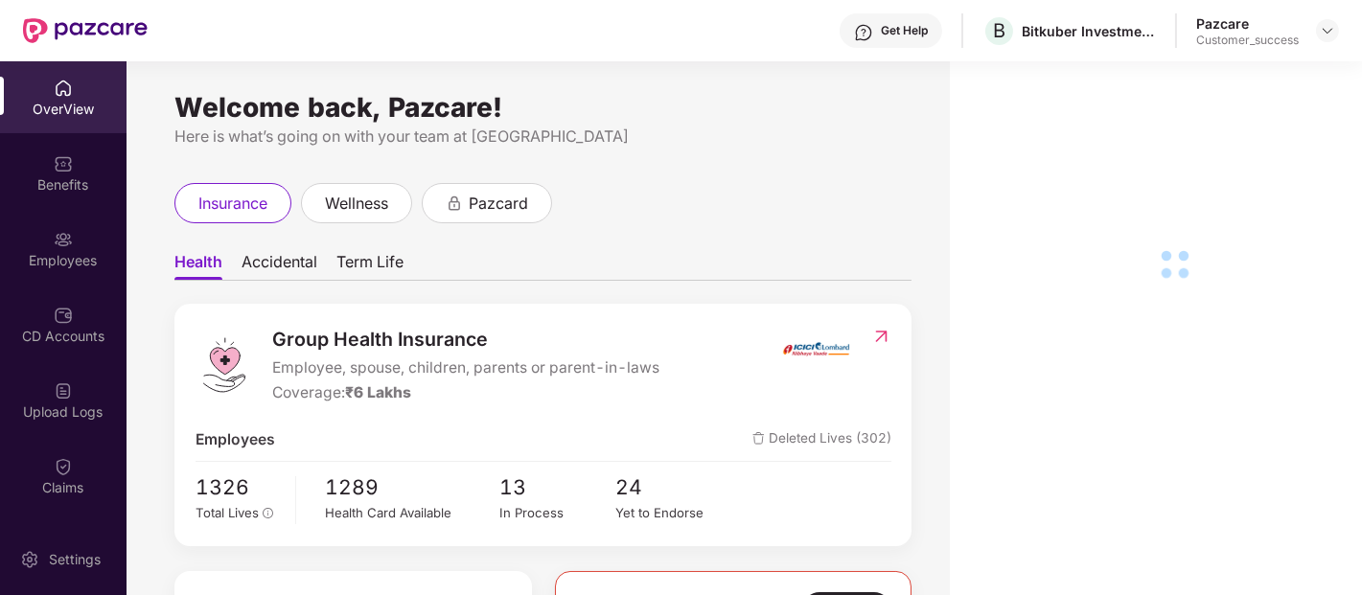
click at [54, 234] on img at bounding box center [63, 239] width 19 height 19
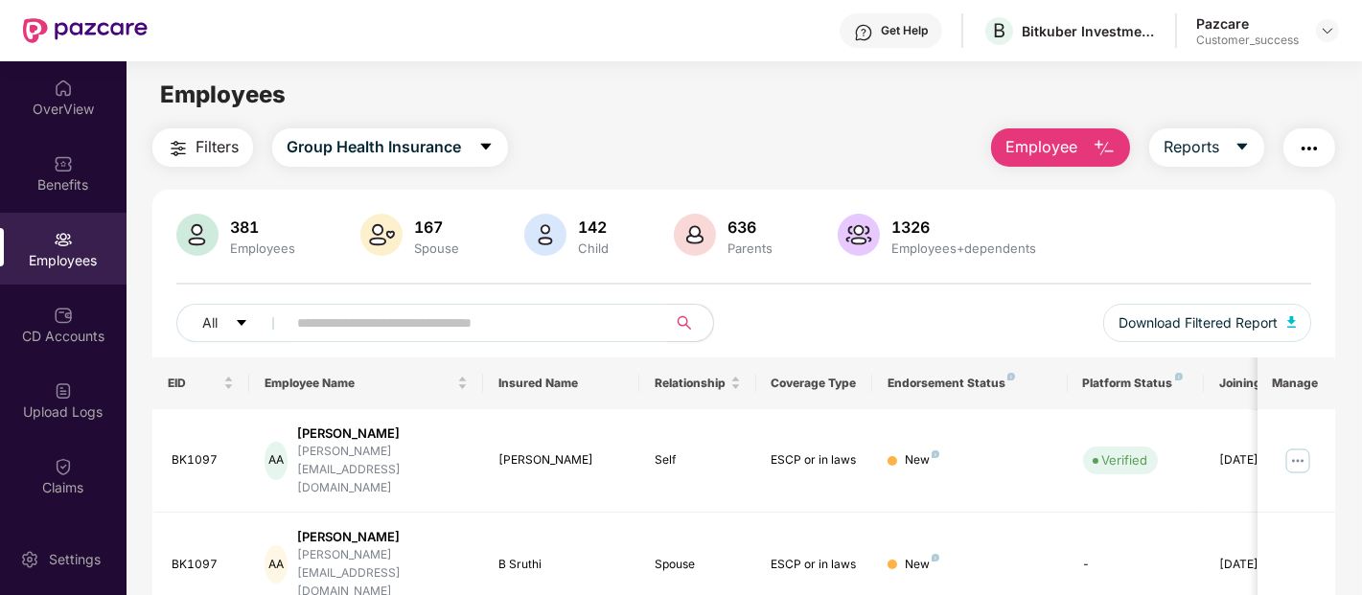
click at [381, 313] on input "text" at bounding box center [469, 323] width 344 height 29
paste input "*****"
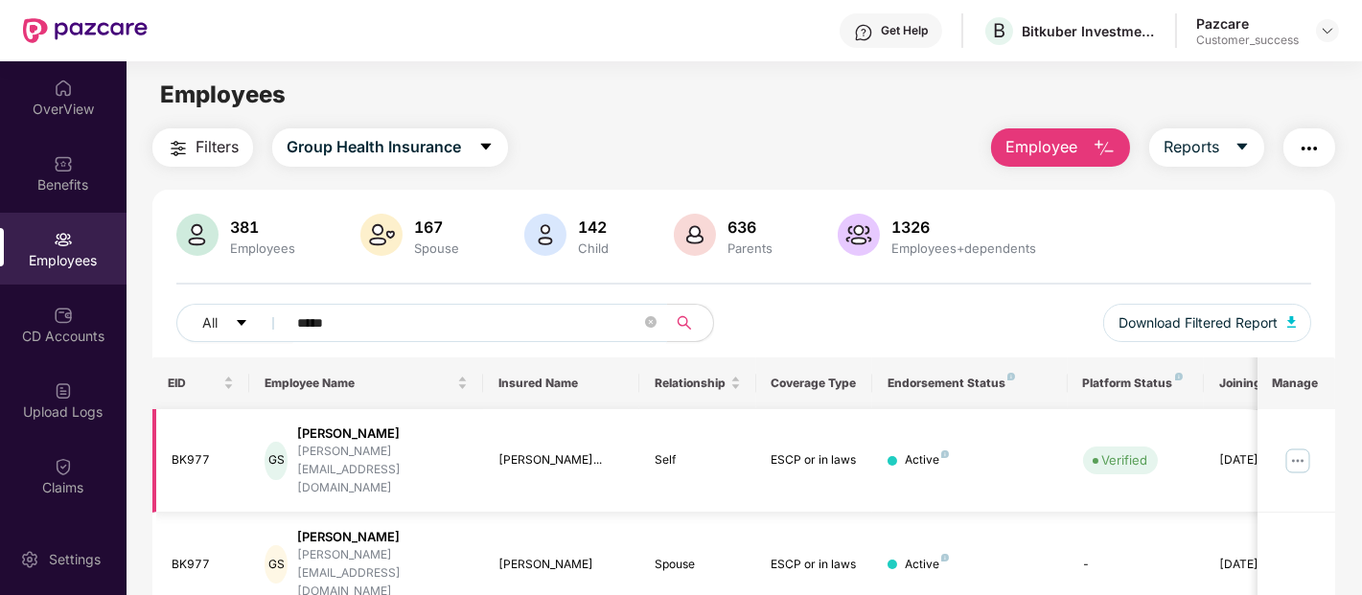
scroll to position [233, 0]
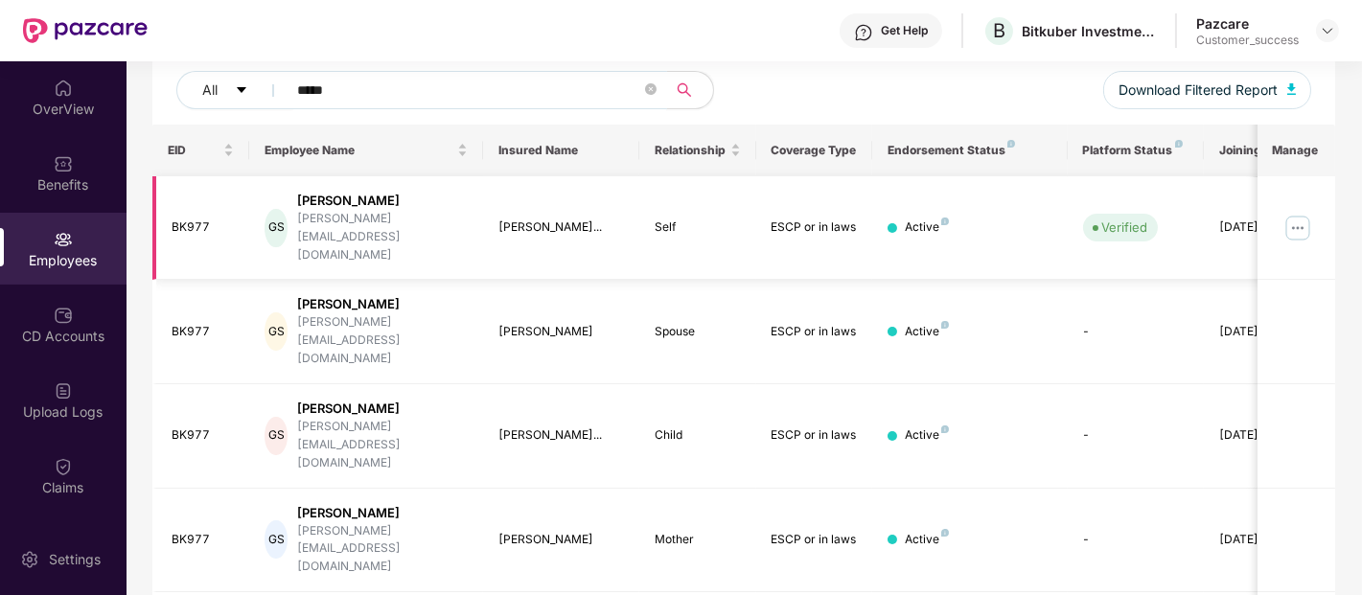
type input "*****"
click at [1300, 213] on img at bounding box center [1298, 228] width 31 height 31
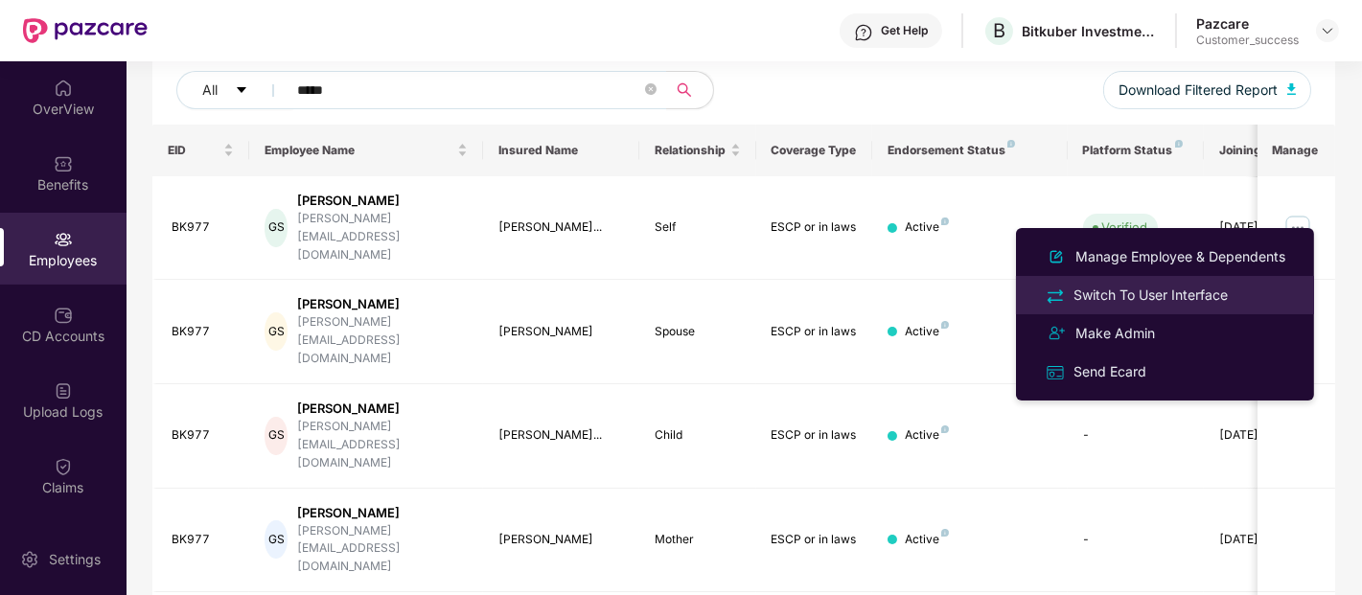
click at [1201, 300] on div "Switch To User Interface" at bounding box center [1151, 295] width 162 height 21
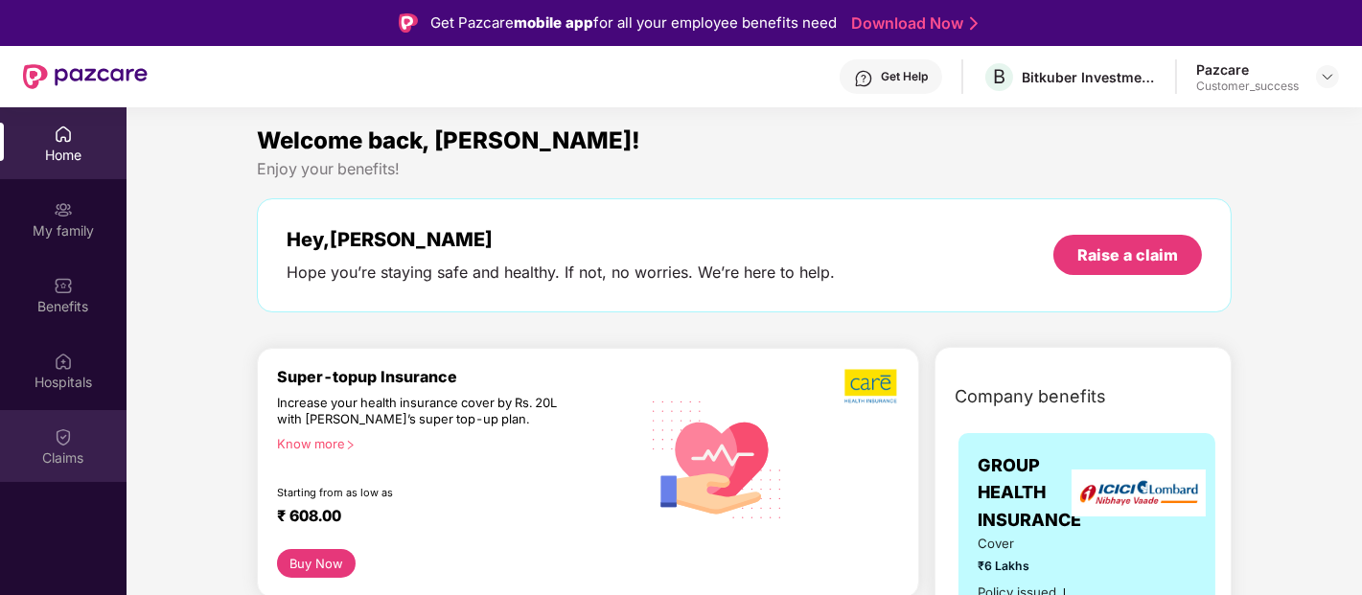
click at [53, 449] on div "Claims" at bounding box center [63, 458] width 127 height 19
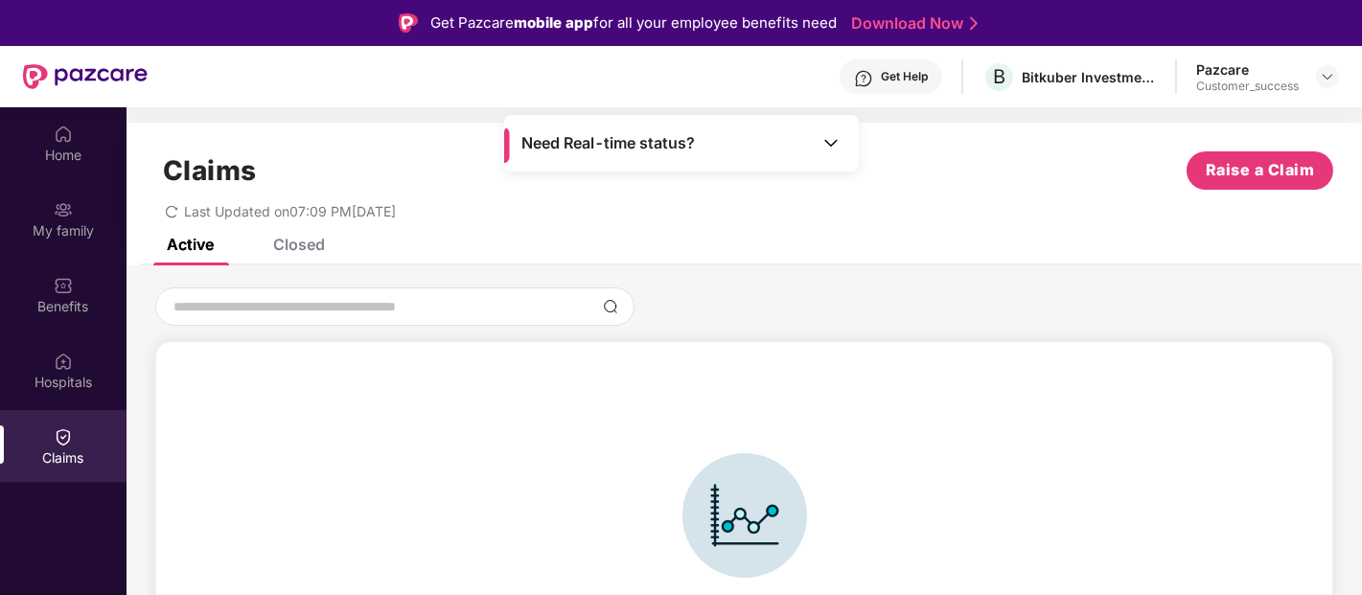
click at [309, 245] on div "Closed" at bounding box center [299, 244] width 52 height 19
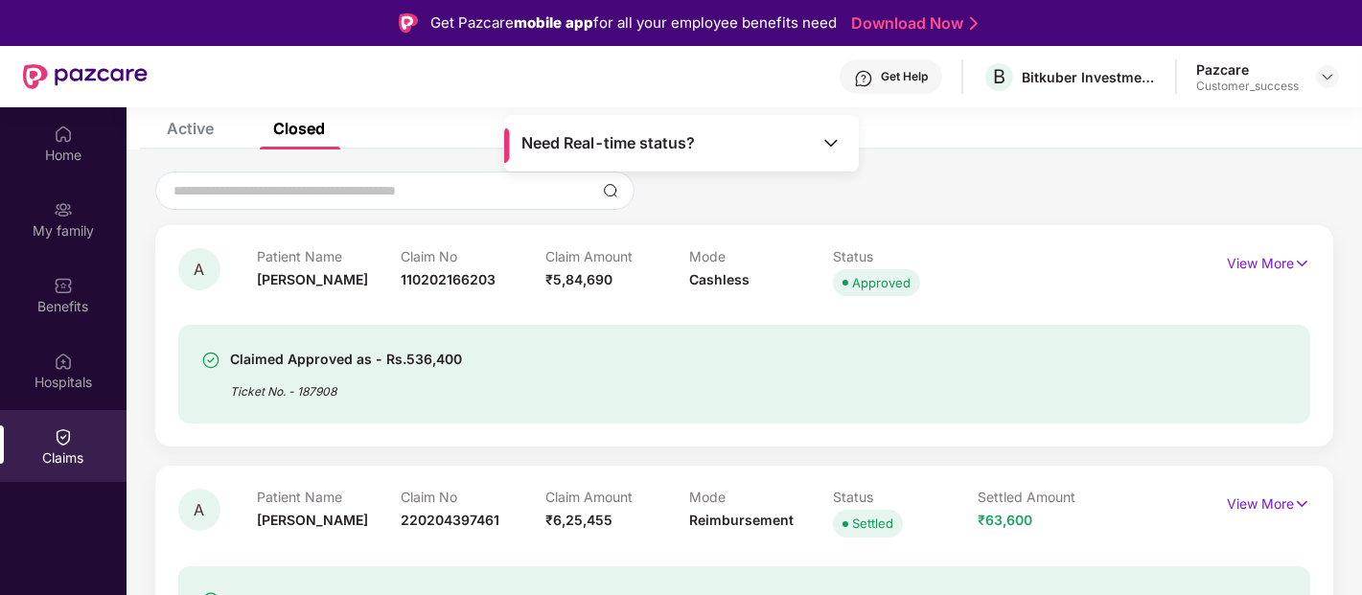
scroll to position [110, 0]
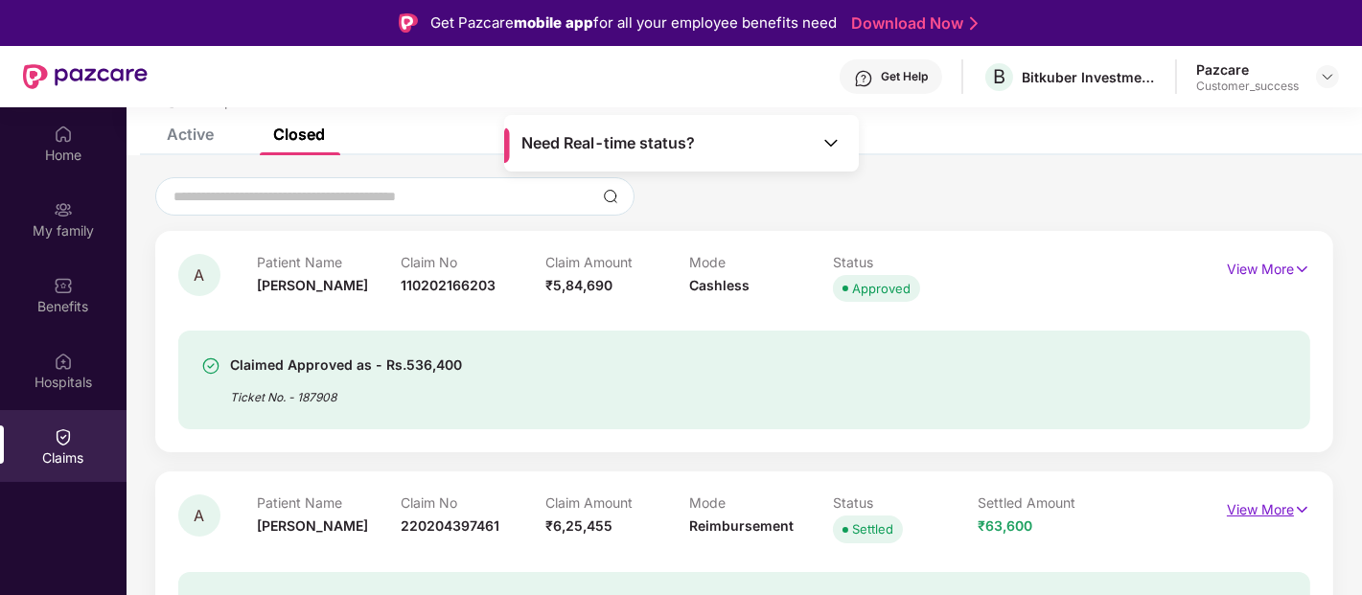
click at [1270, 510] on p "View More" at bounding box center [1268, 508] width 83 height 26
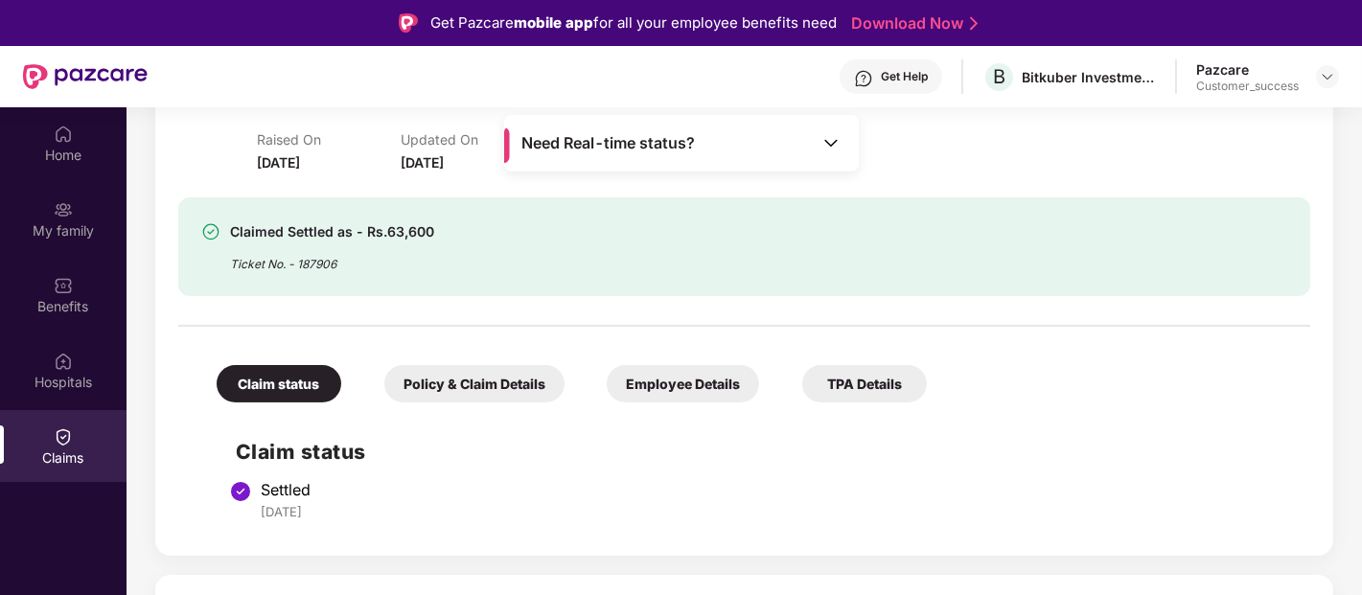
scroll to position [542, 0]
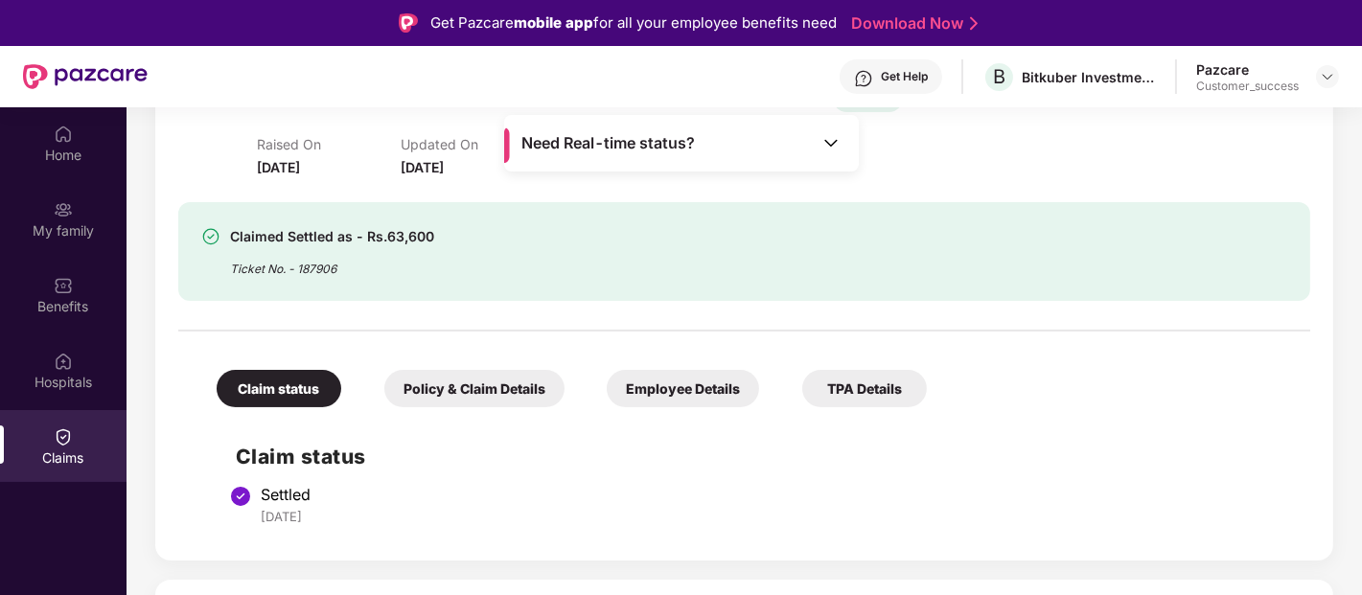
click at [542, 378] on div "Policy & Claim Details" at bounding box center [474, 388] width 180 height 37
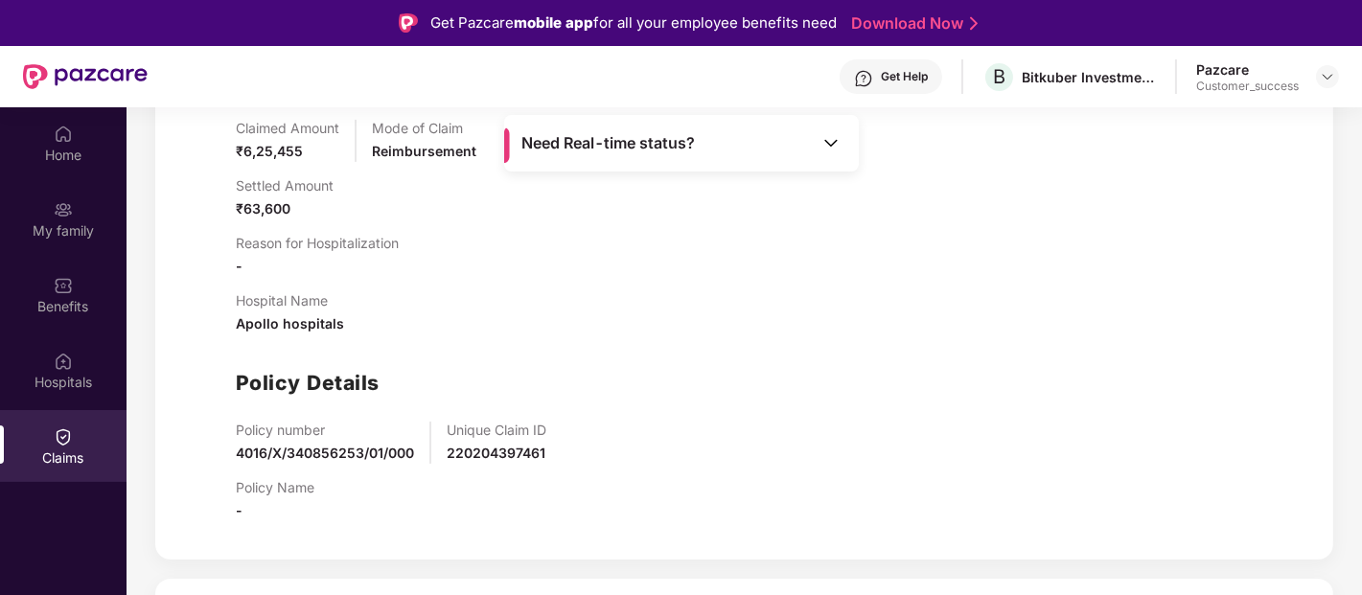
scroll to position [976, 0]
click at [496, 456] on span "220204397461" at bounding box center [496, 452] width 99 height 16
copy span "220204397461"
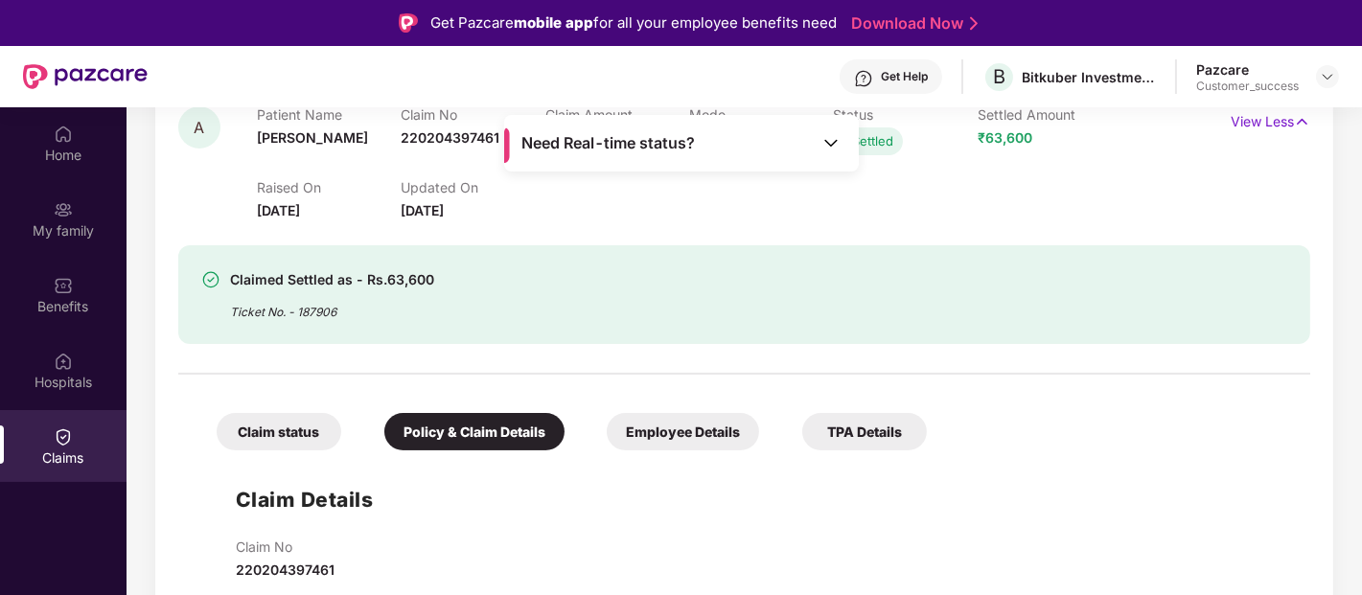
scroll to position [499, 0]
click at [696, 432] on div "Employee Details" at bounding box center [683, 430] width 152 height 37
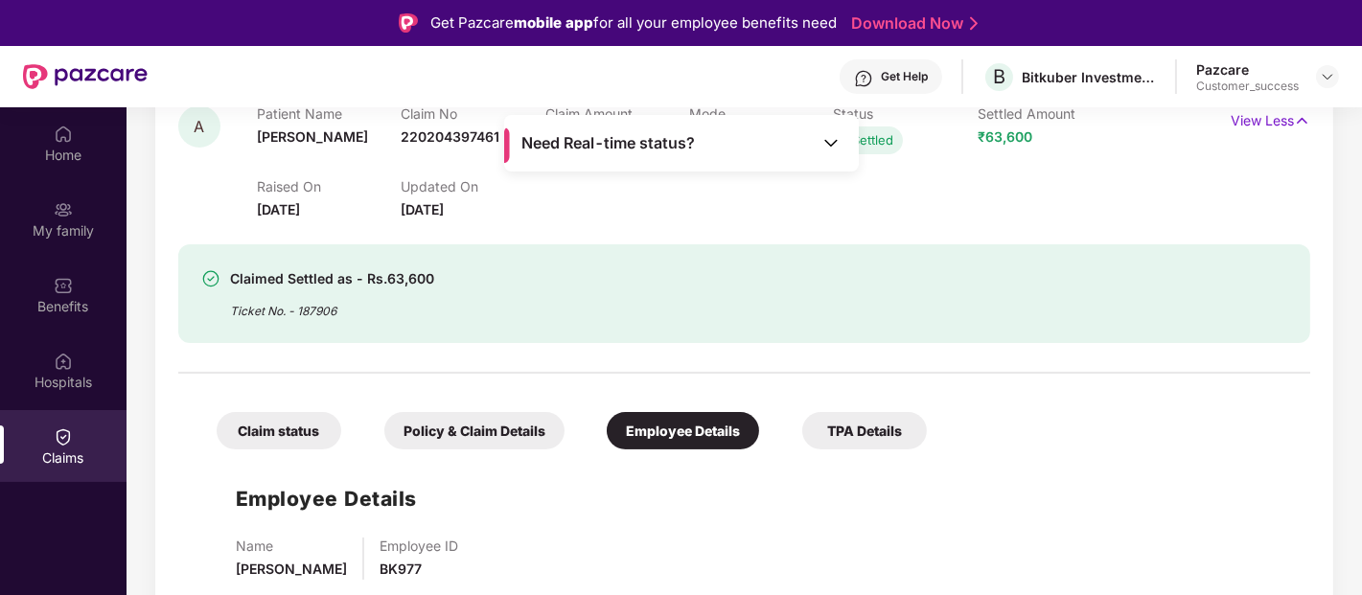
scroll to position [567, 0]
